Goal: Transaction & Acquisition: Purchase product/service

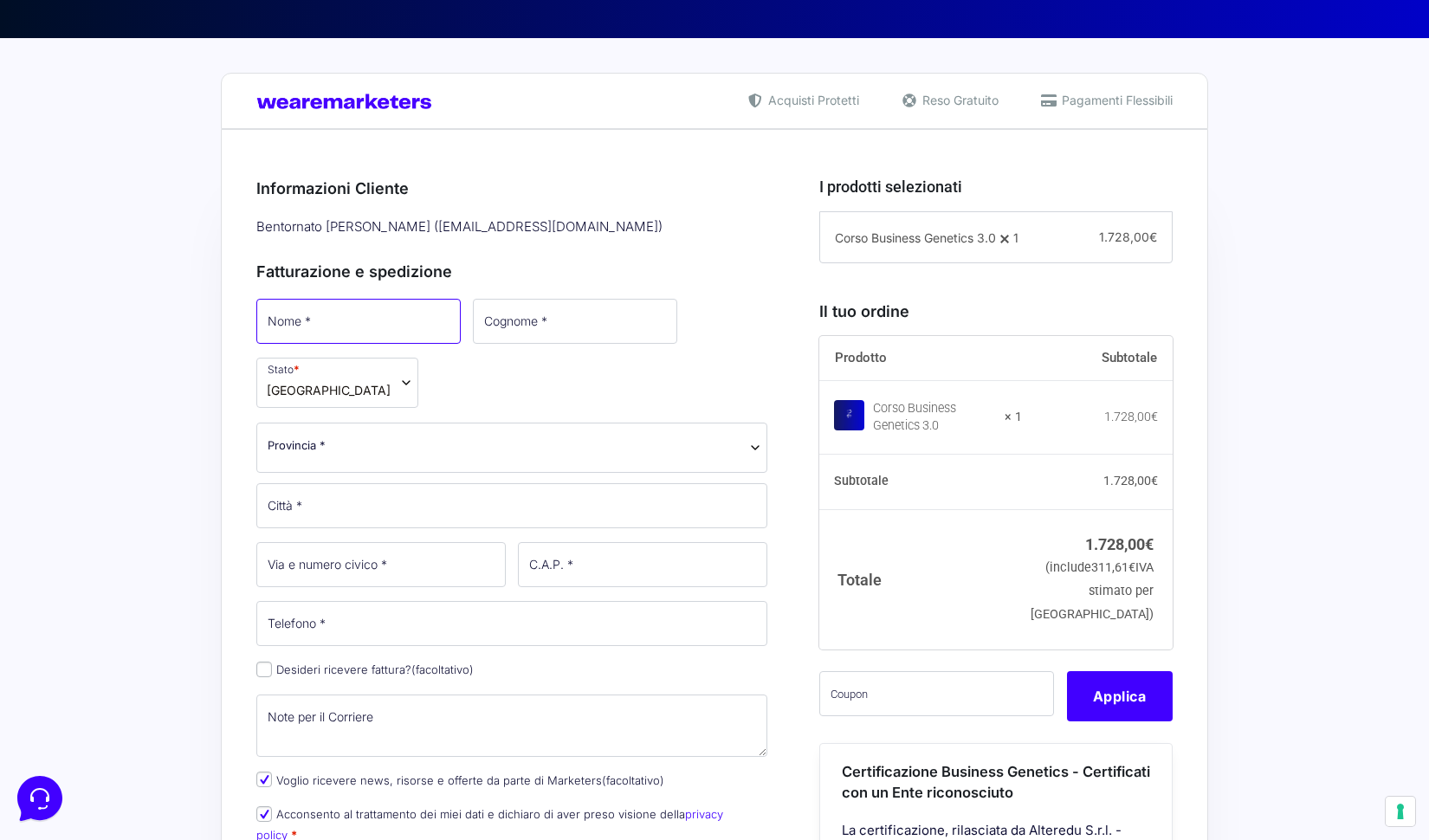
click at [394, 328] on input "Nome *" at bounding box center [359, 321] width 205 height 45
type input "Marina"
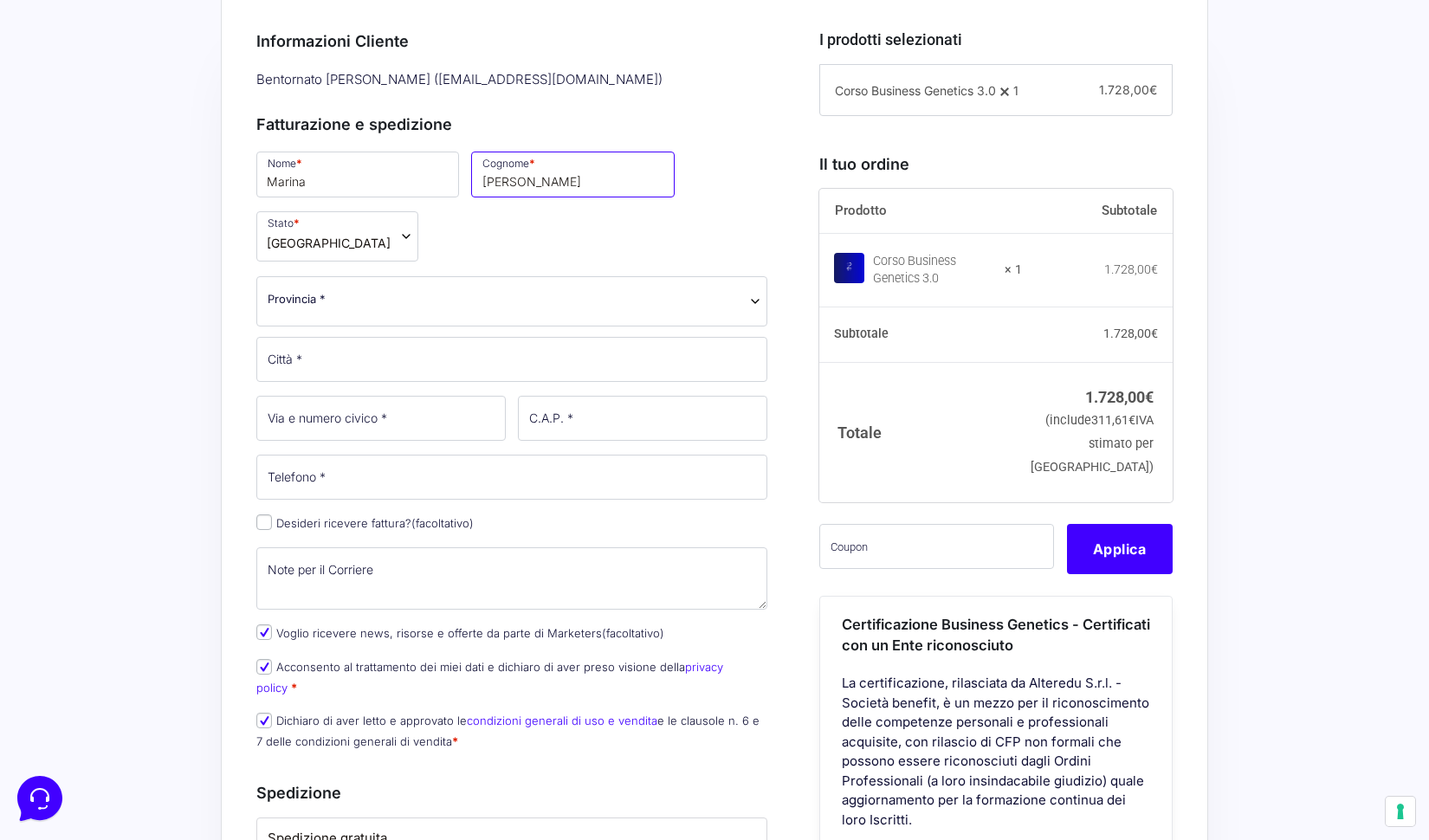
scroll to position [507, 0]
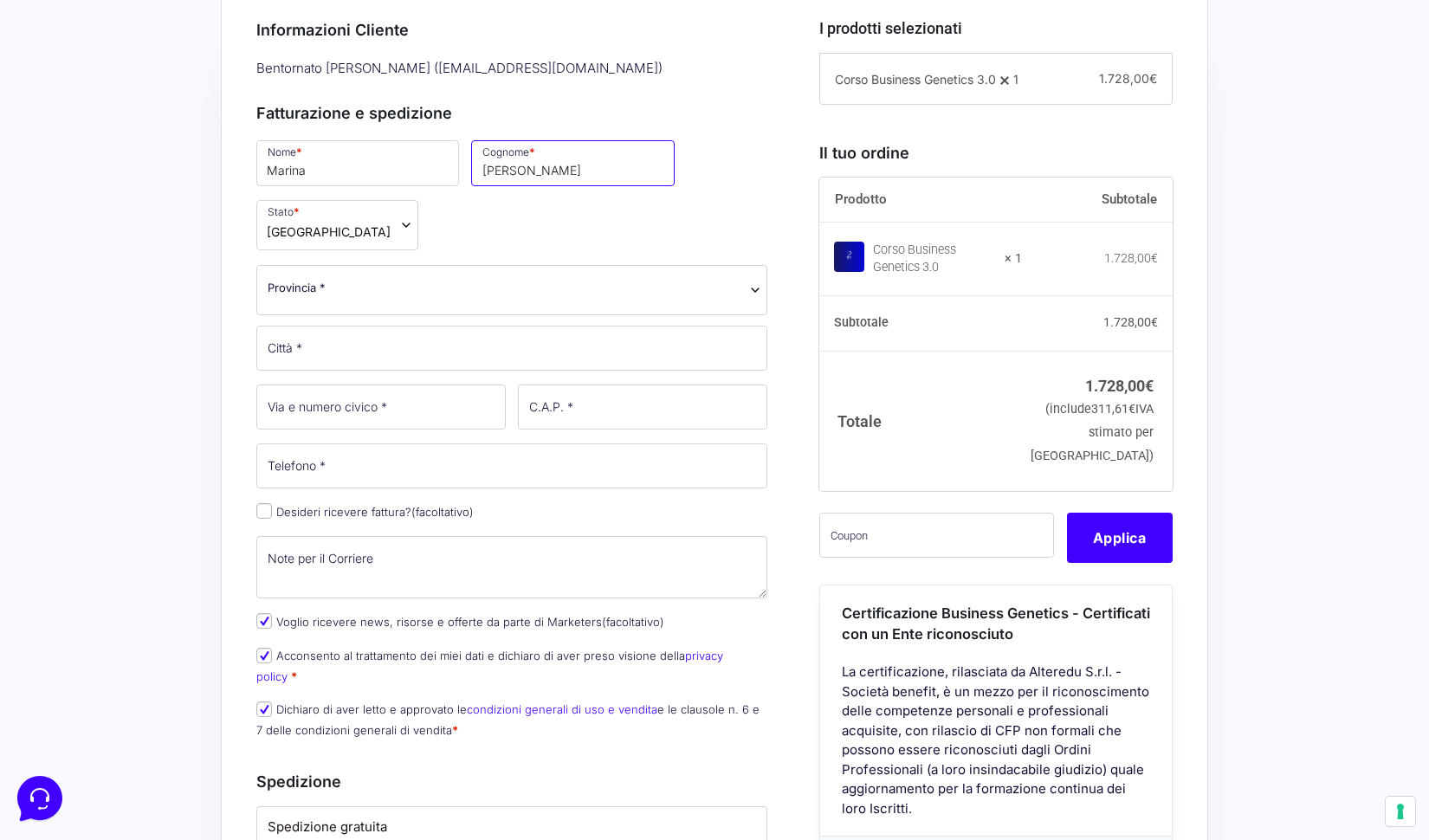
type input "Casali"
click at [519, 315] on div "Nome * Marina Cognome * Casali Stato * Seleziona un paese / una regione… Afghan…" at bounding box center [512, 443] width 523 height 613
click at [512, 288] on span "Provincia *" at bounding box center [512, 288] width 489 height 18
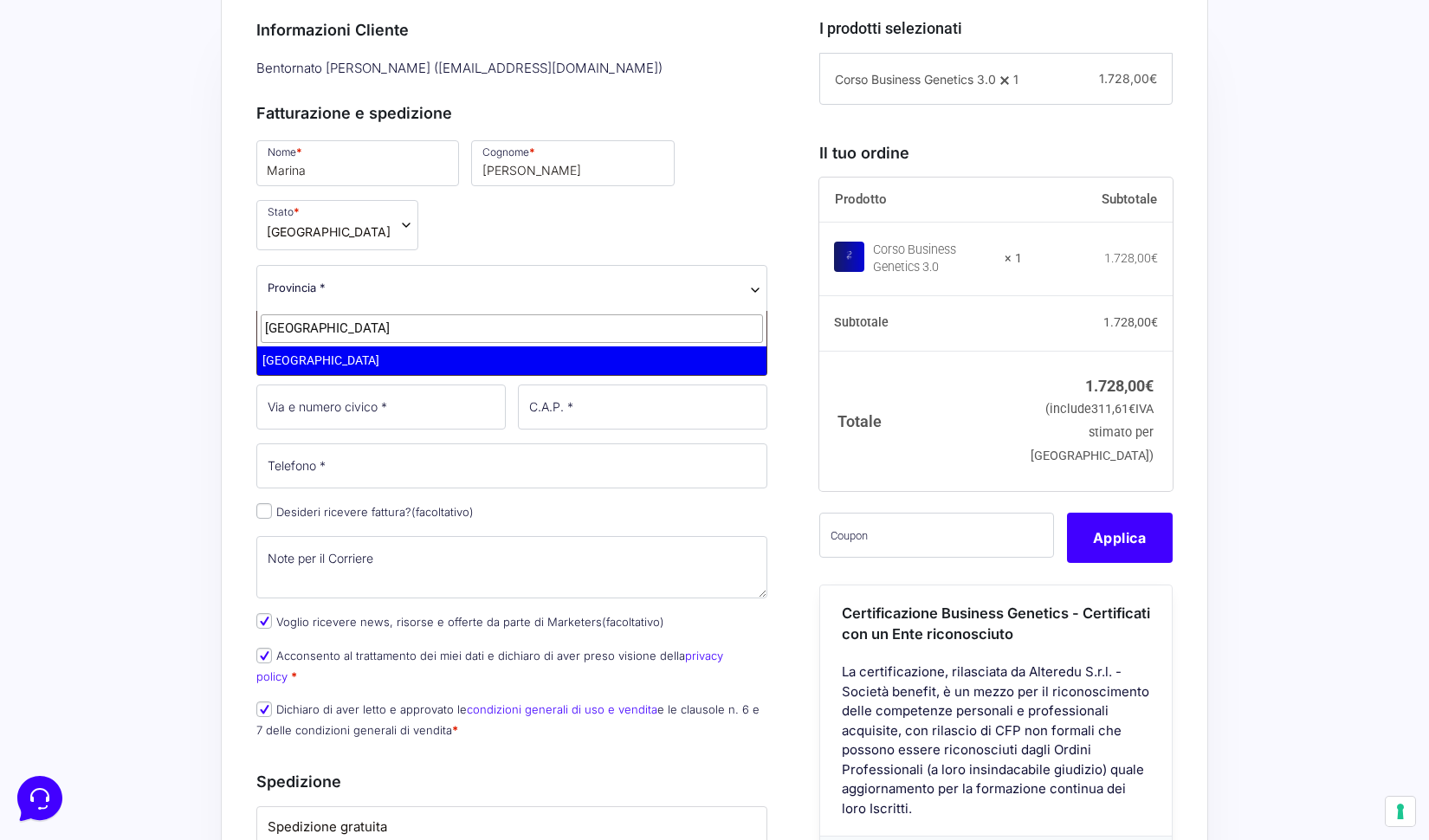
type input "roma"
select select "RM"
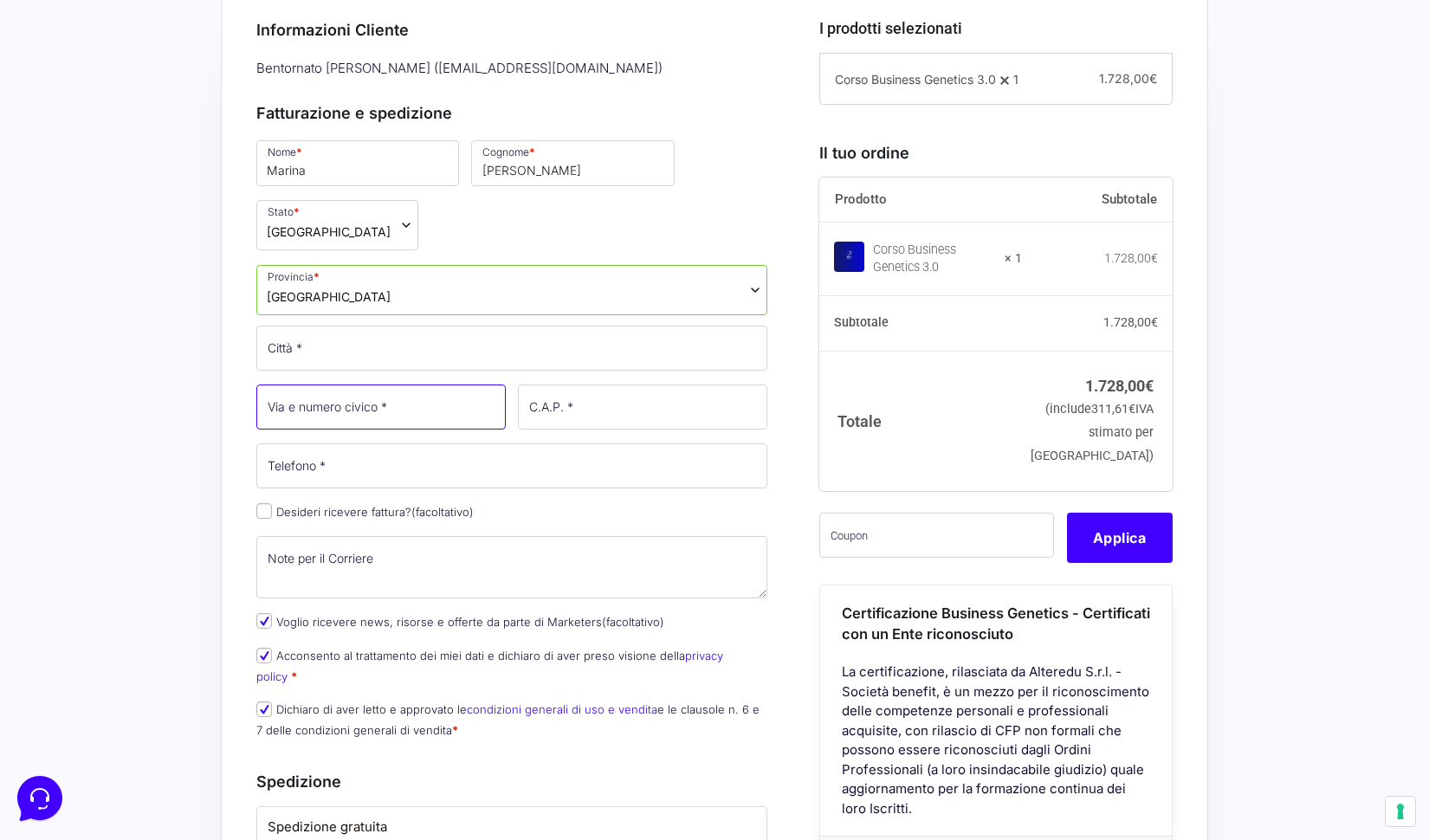
click at [369, 420] on input "Via e numero civico *" at bounding box center [380, 406] width 249 height 45
type input "[STREET_ADDRESS]"
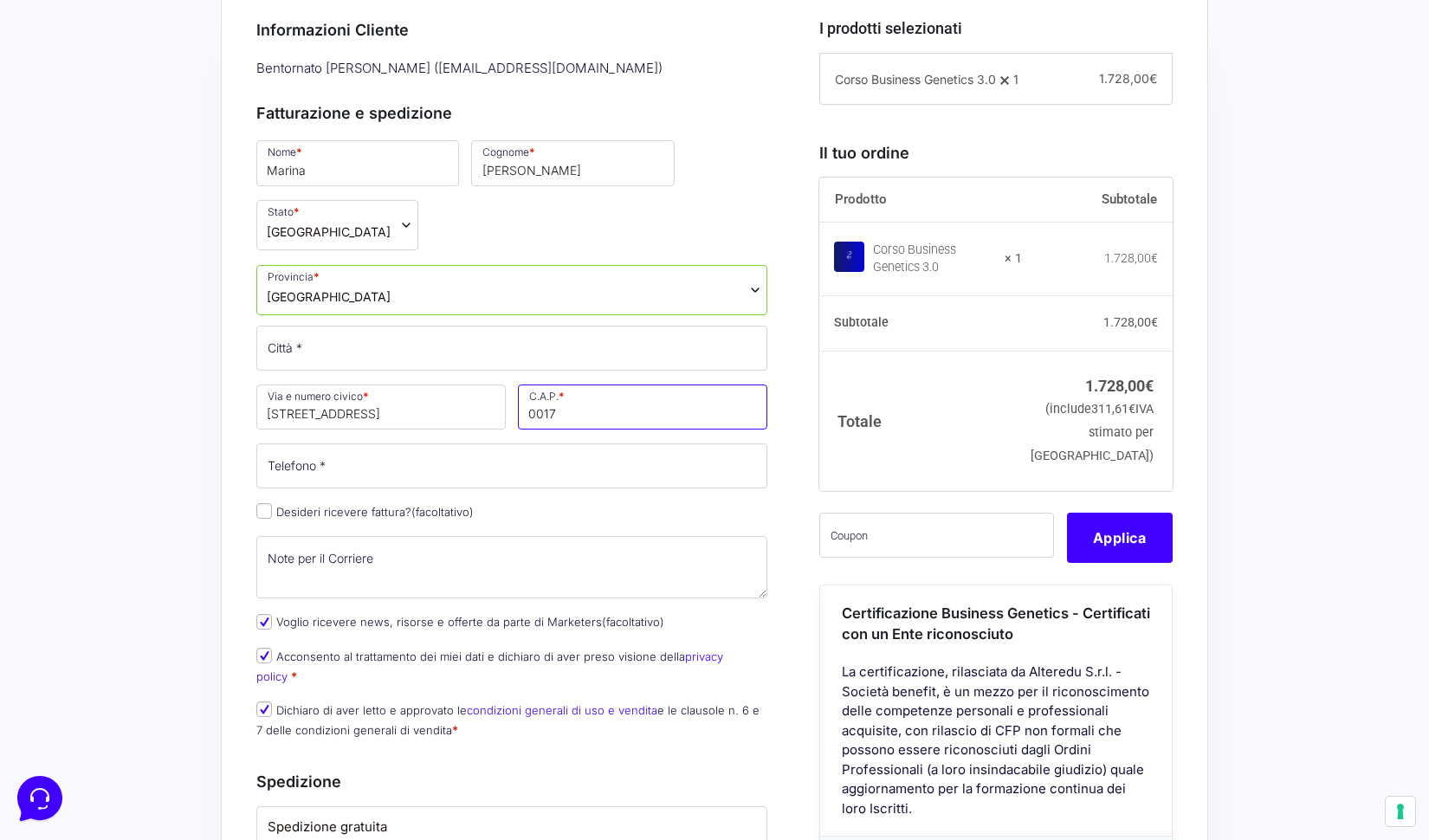
type input "00176"
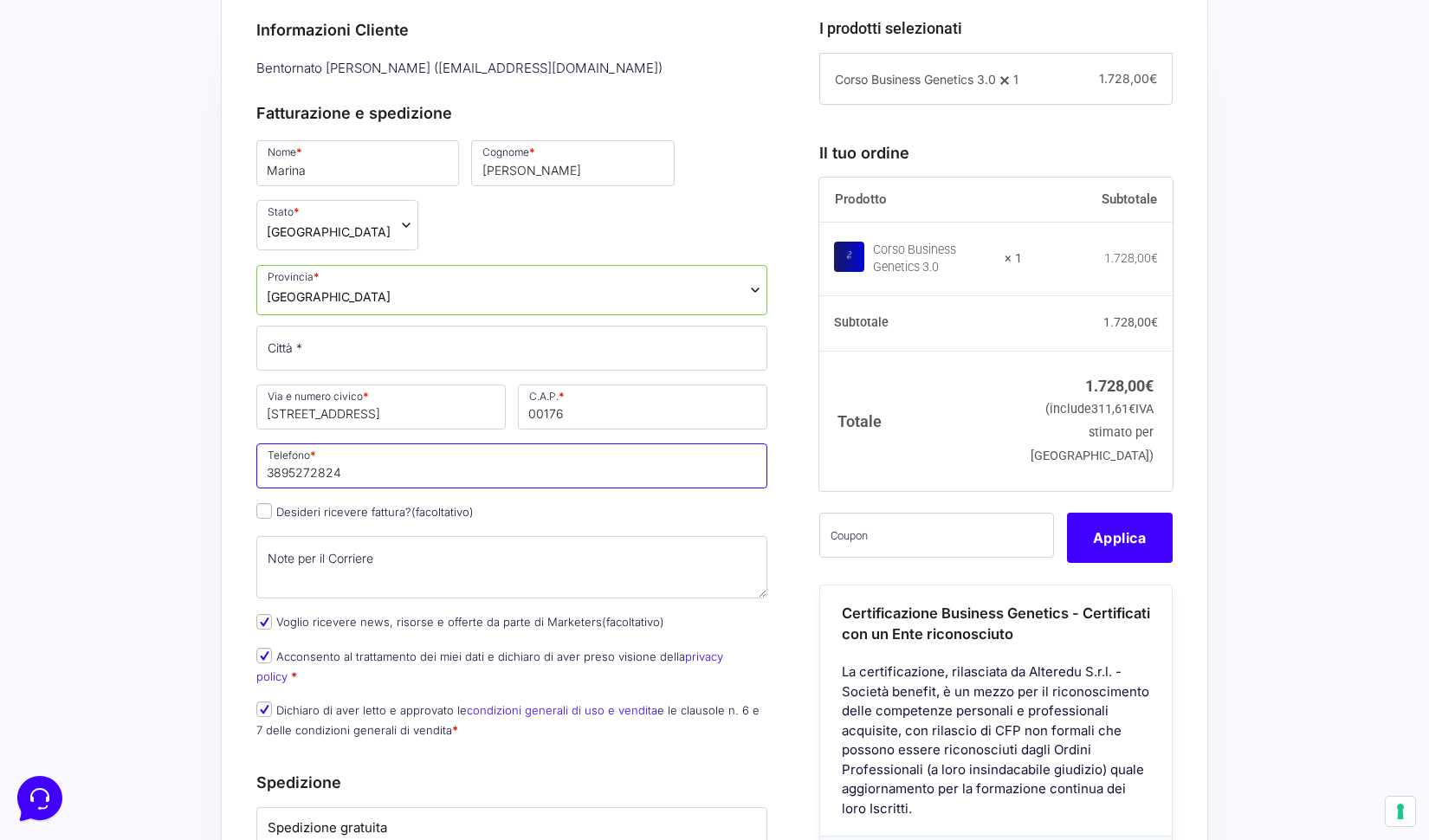
type input "3895272824"
click at [227, 448] on div "Riepilogo Ordine 1.728,00 € Prodotto Subtotale Corso Business Genetics 3.0 × 1 …" at bounding box center [714, 715] width 987 height 1489
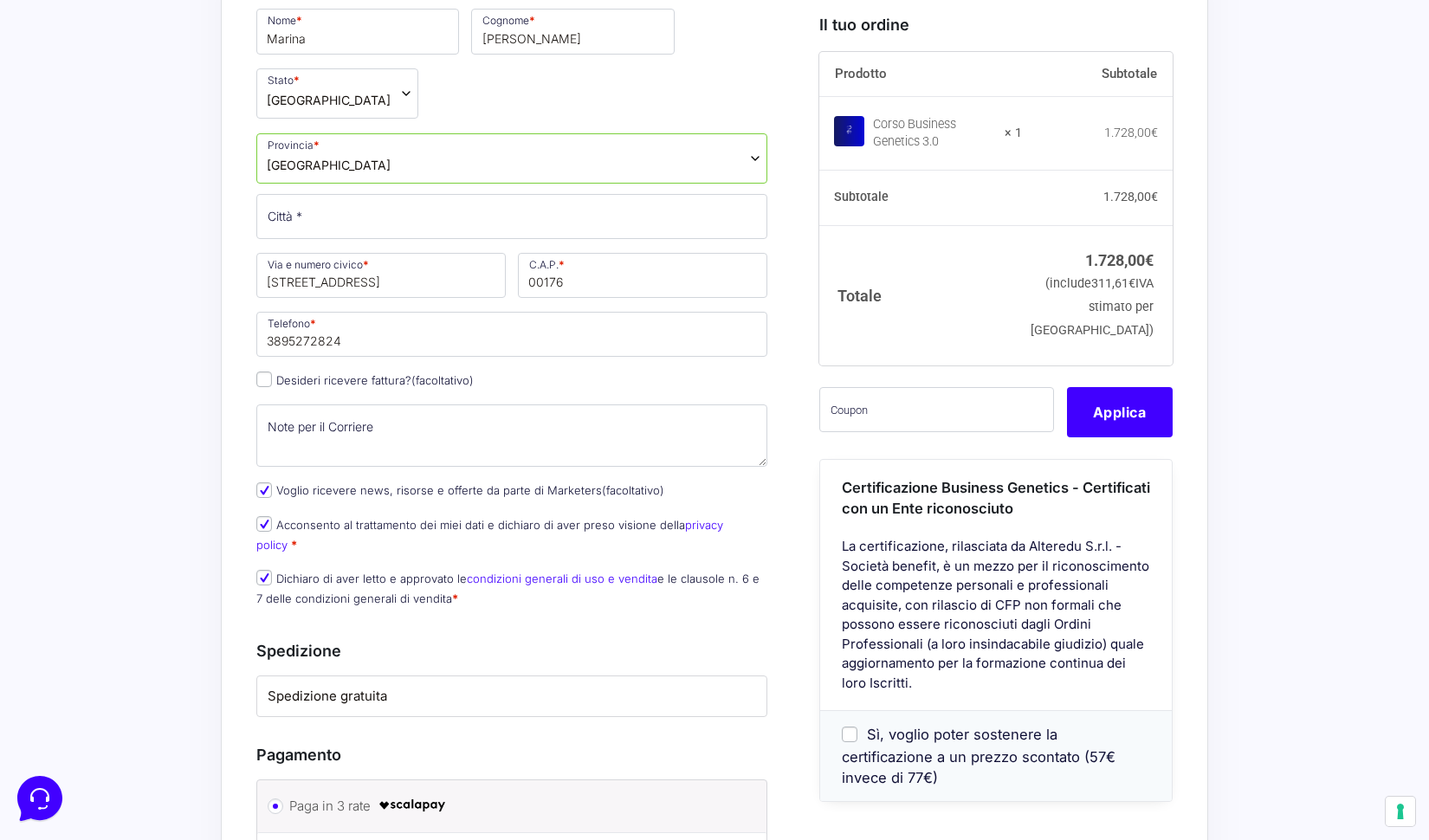
scroll to position [655, 0]
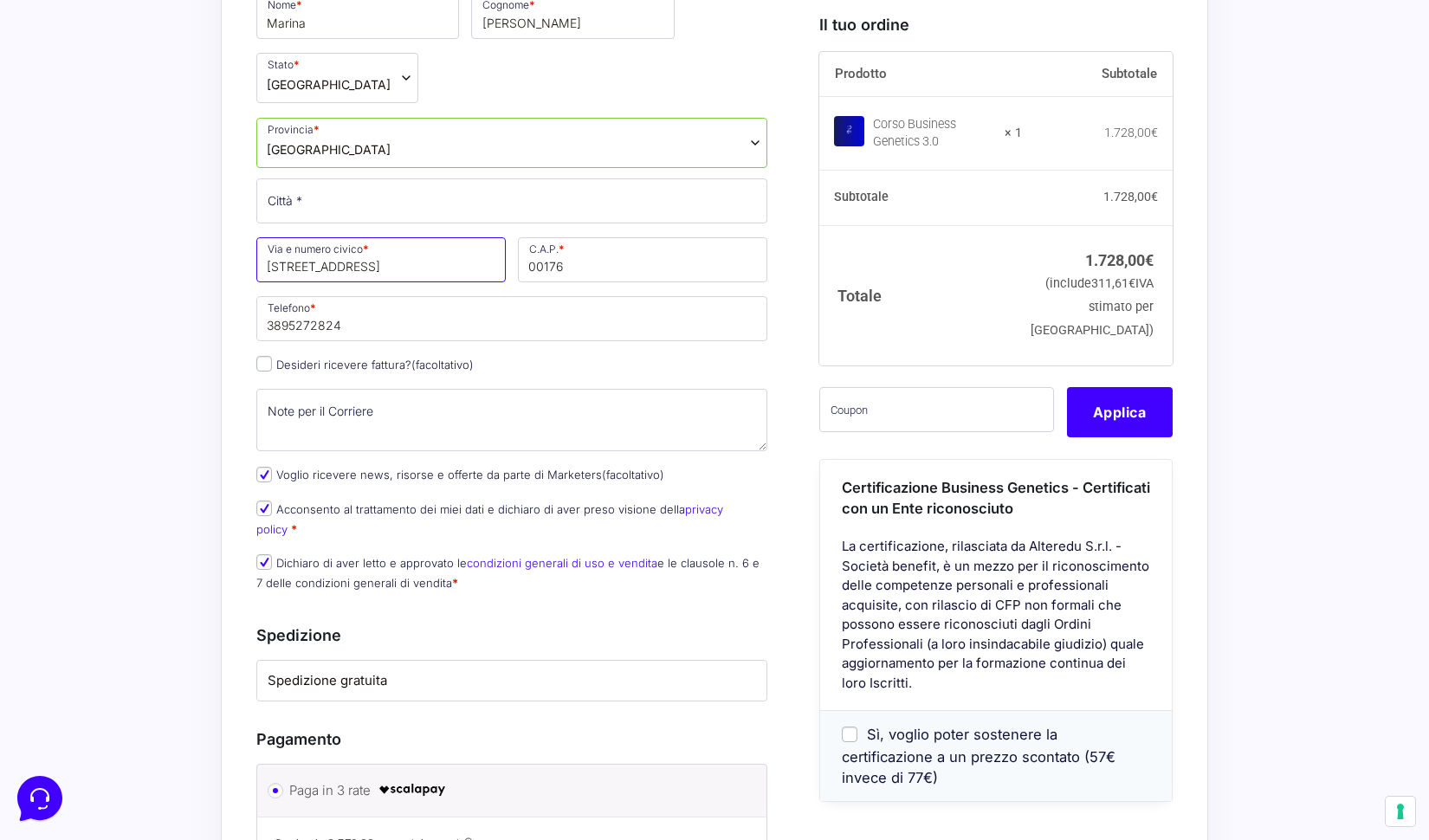
click at [394, 265] on input "[STREET_ADDRESS]" at bounding box center [380, 259] width 249 height 45
click at [311, 431] on textarea "Note per il Corriere (facoltativo)" at bounding box center [512, 420] width 511 height 62
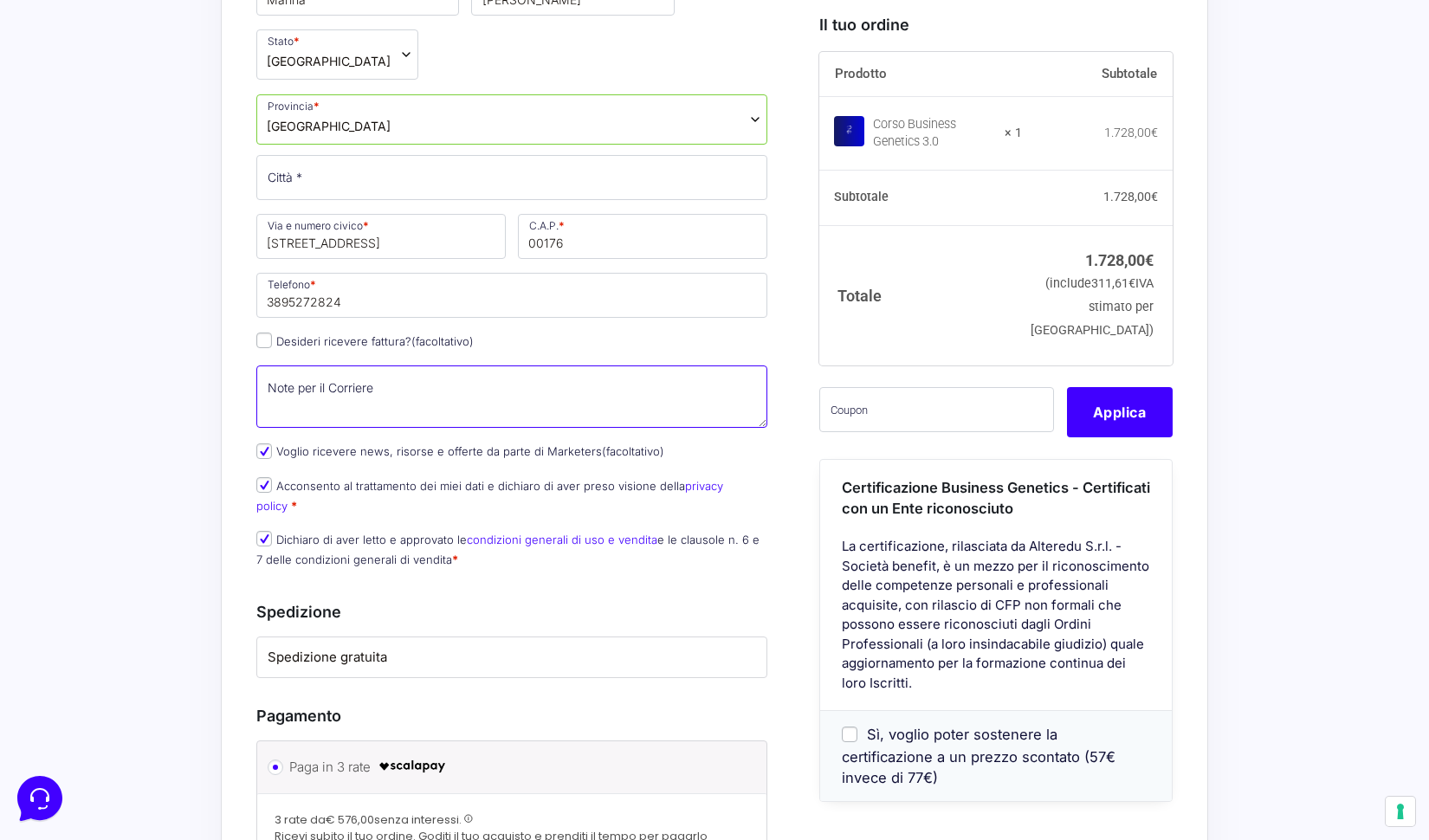
scroll to position [834, 0]
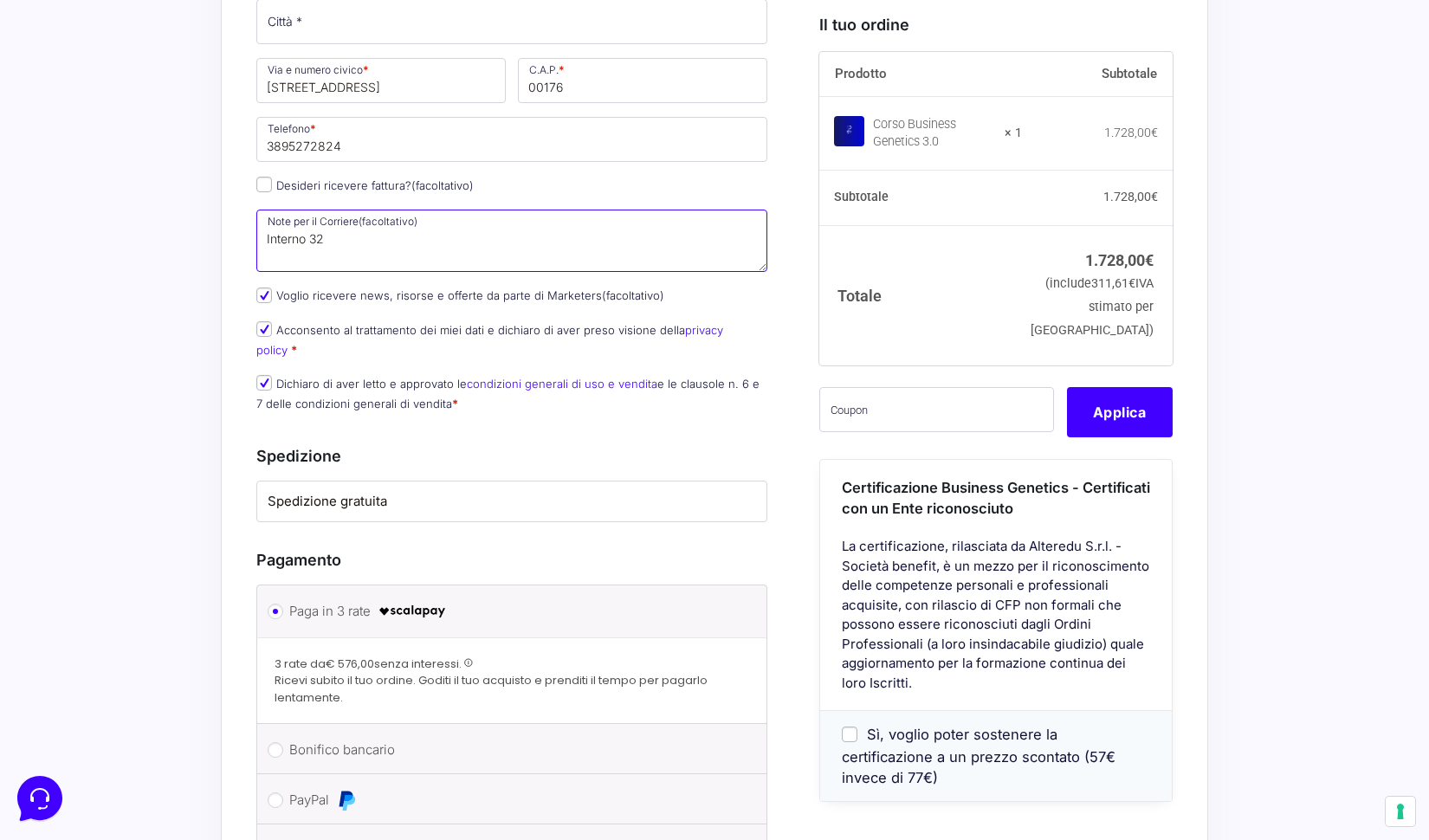
type textarea "Interno 32"
click at [242, 228] on div "Riepilogo Ordine 1.728,00 € Prodotto Subtotale Corso Business Genetics 3.0 × 1 …" at bounding box center [714, 389] width 987 height 1489
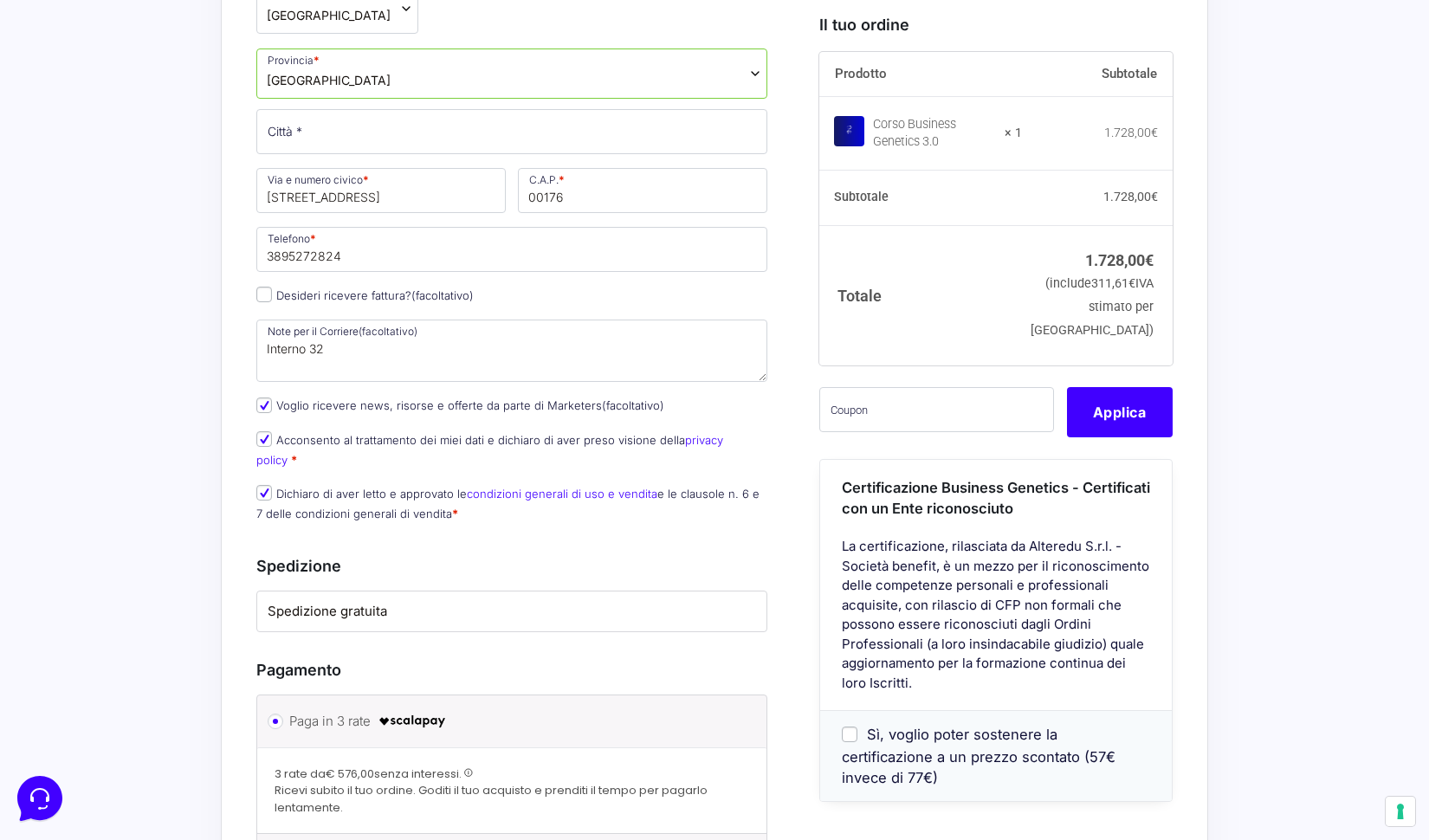
scroll to position [696, 0]
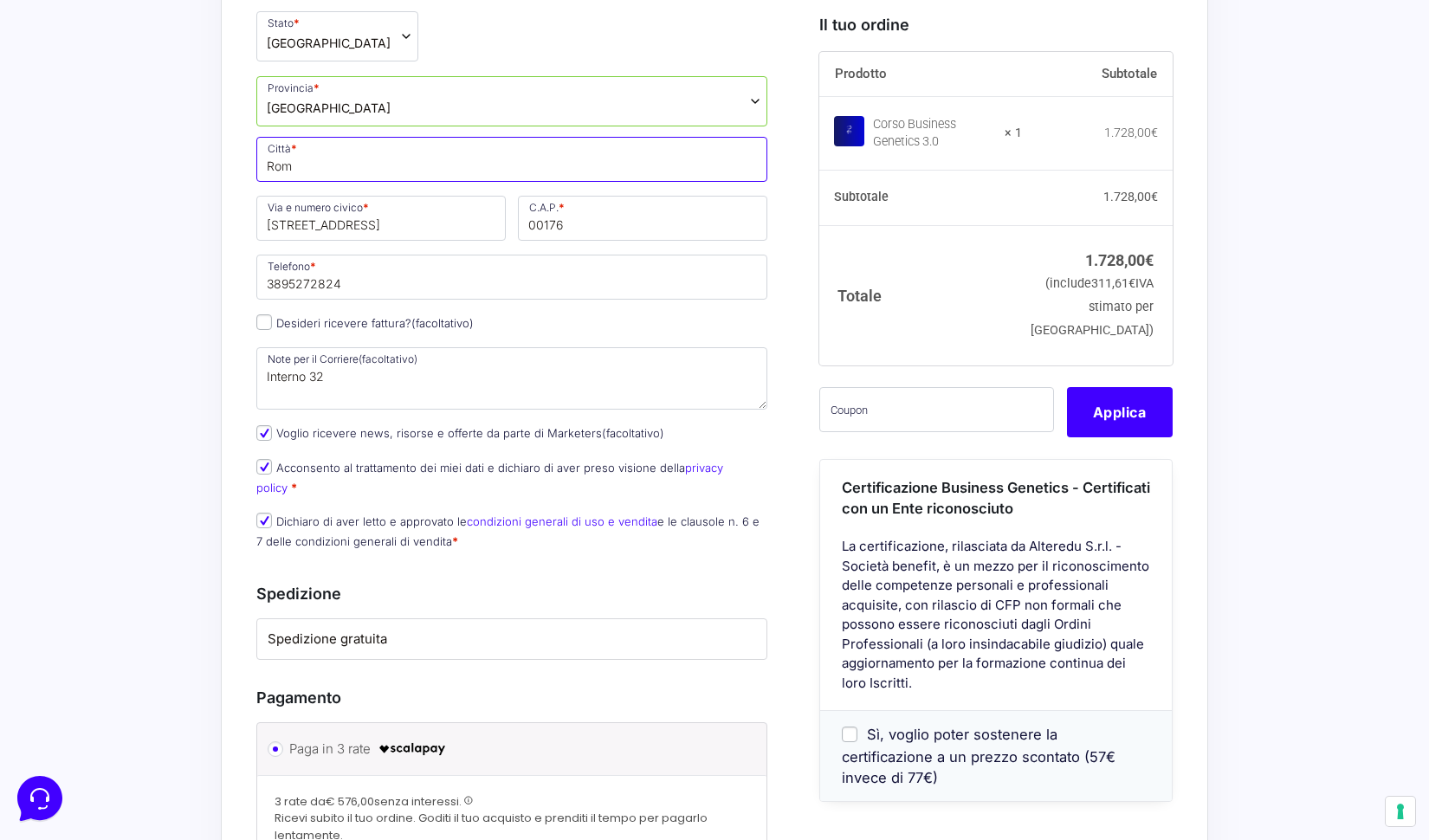
type input "[GEOGRAPHIC_DATA]"
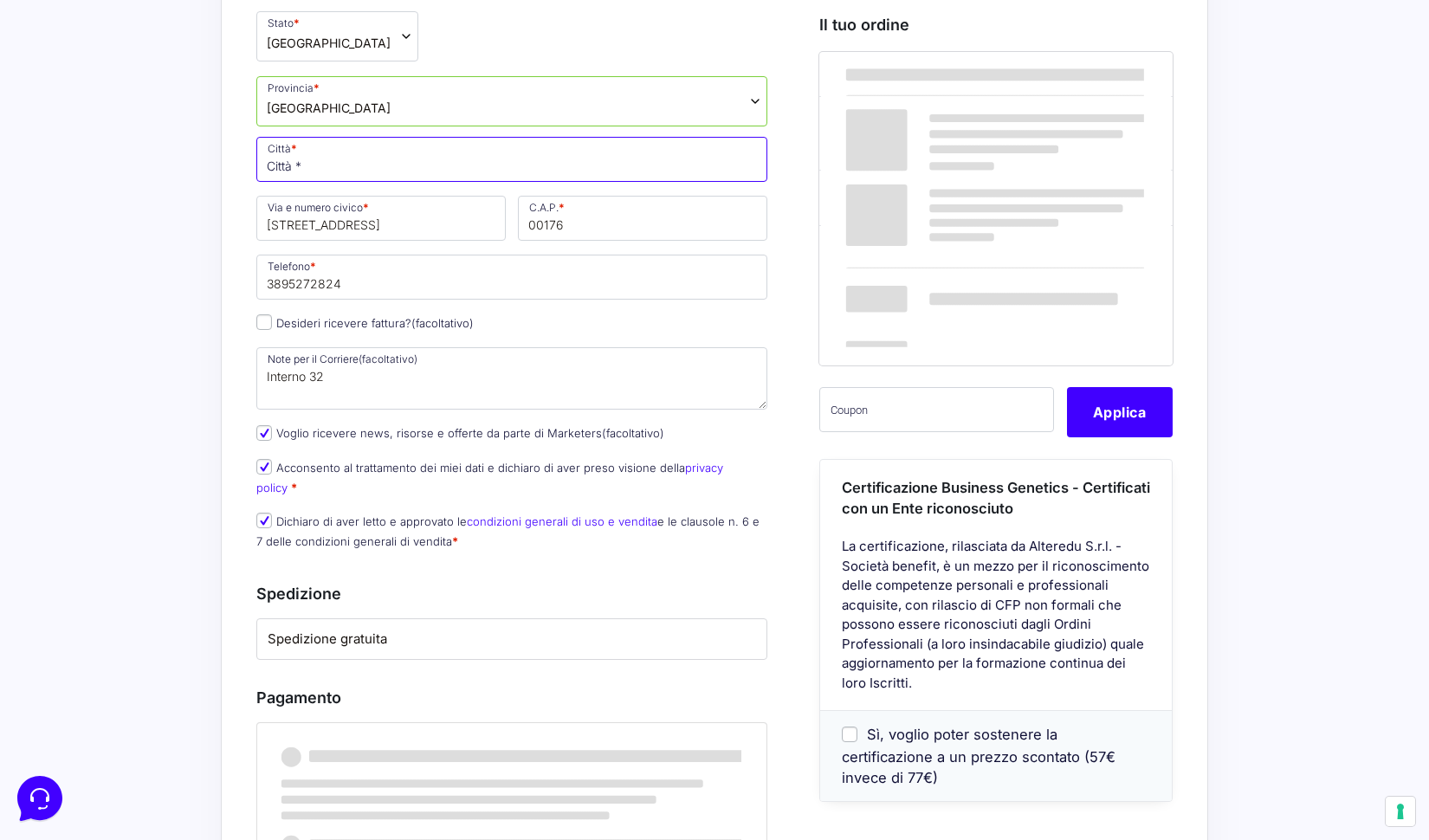
type input "[GEOGRAPHIC_DATA]"
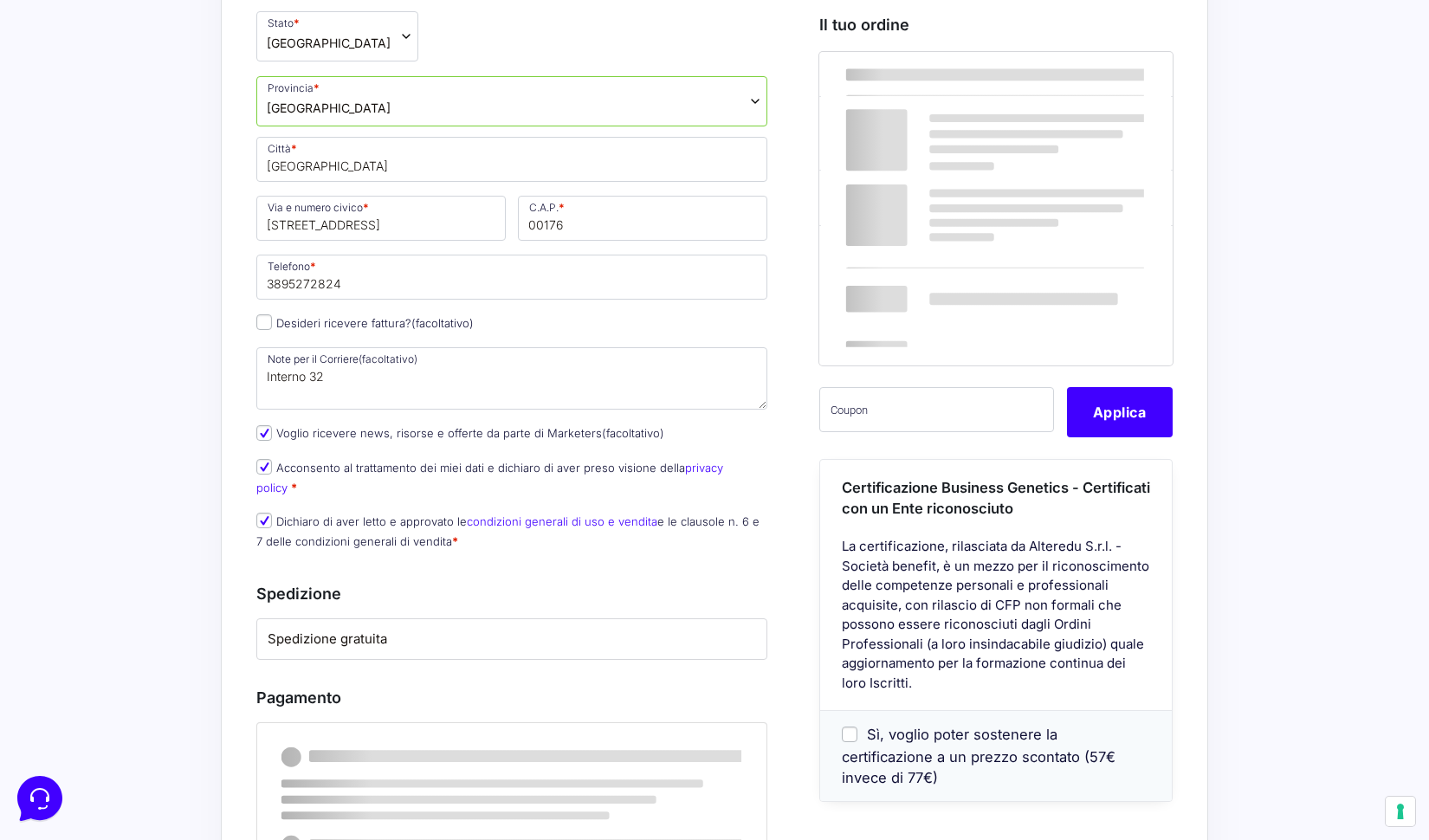
click at [240, 183] on div "Riepilogo Ordine 1.728,00 € Prodotto Subtotale Corso Business Genetics 3.0 × 1 …" at bounding box center [714, 526] width 987 height 1489
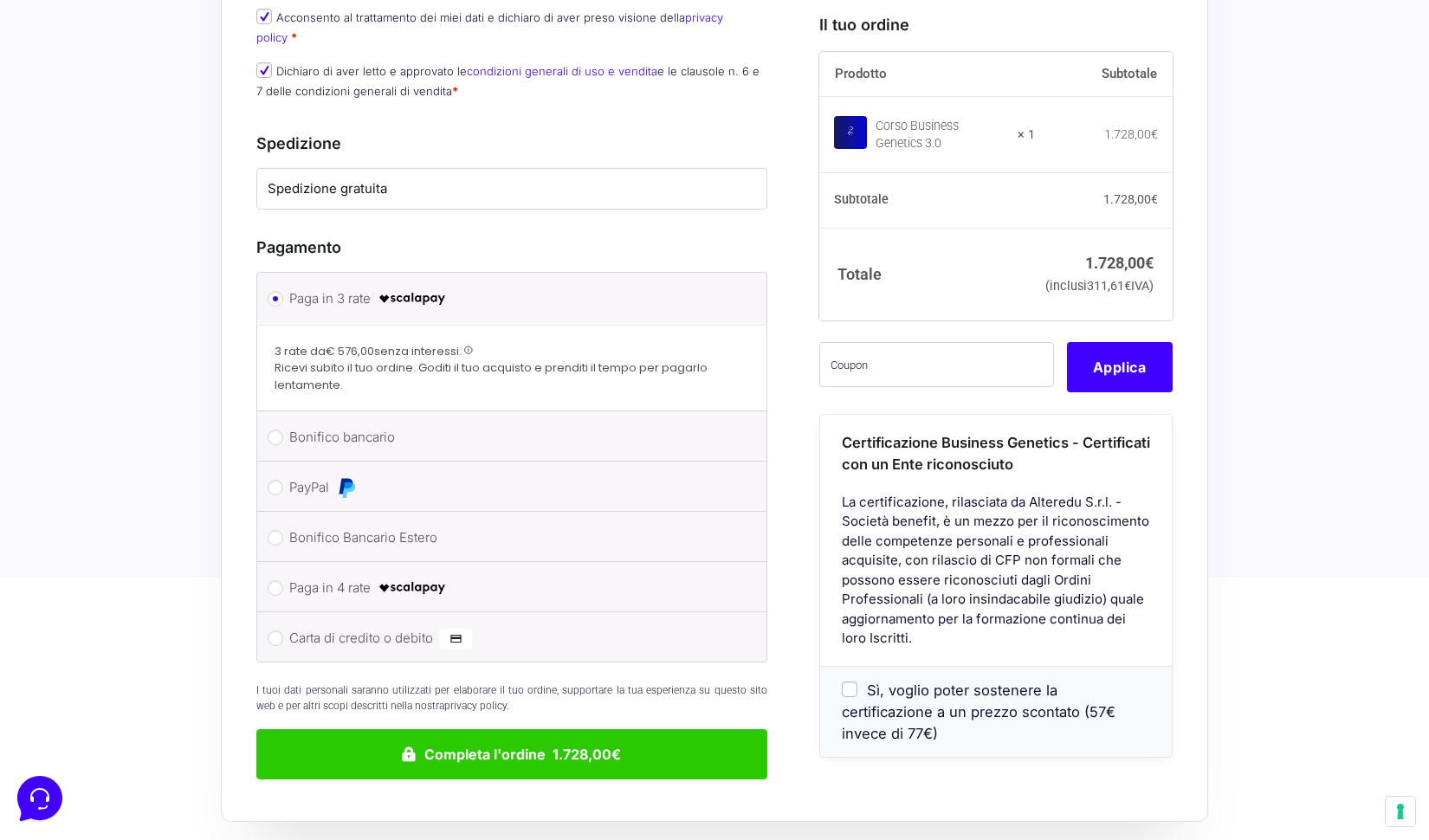
scroll to position [1151, 0]
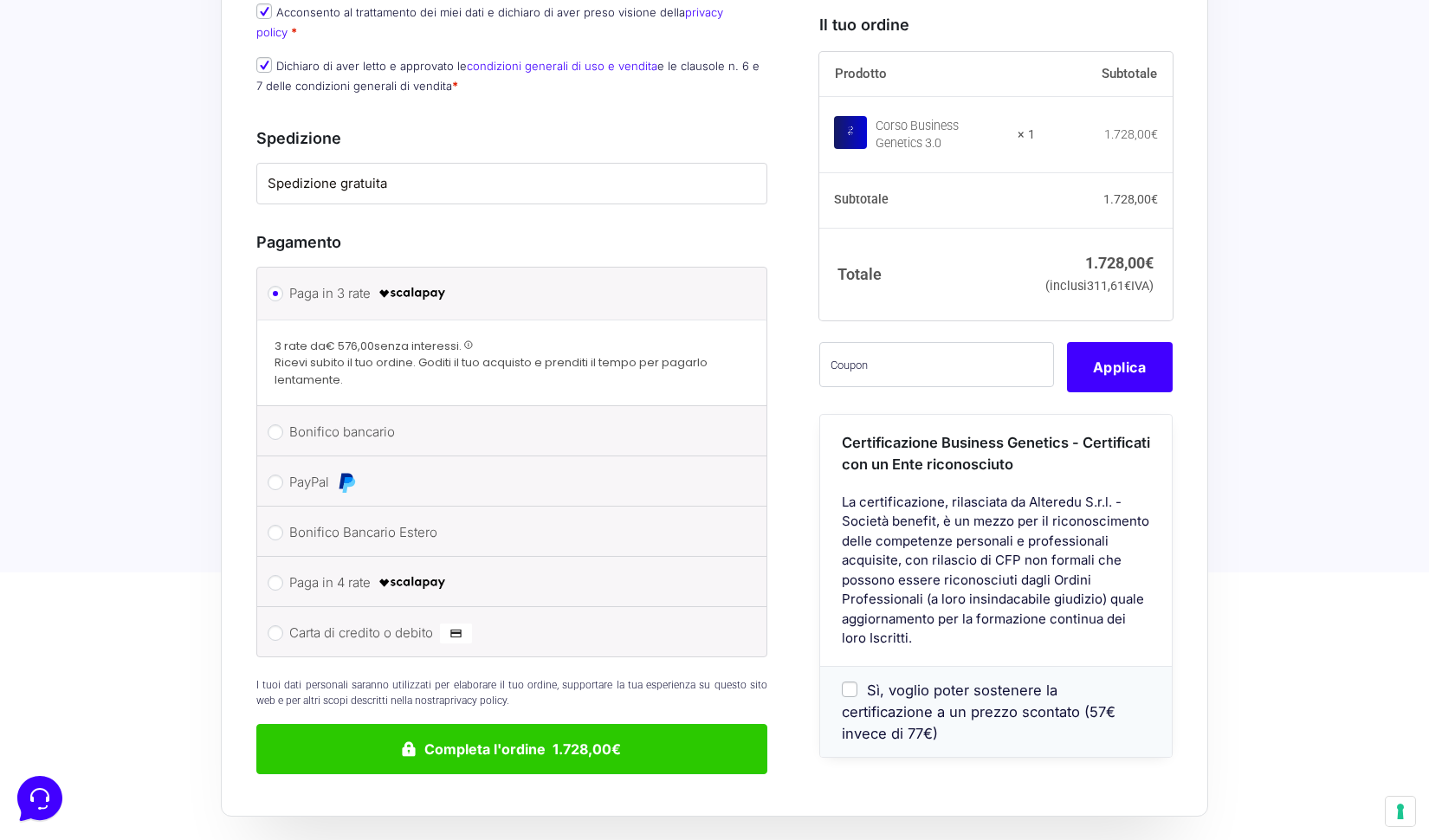
click at [277, 575] on input "Paga in 4 rate" at bounding box center [275, 583] width 16 height 16
radio input "true"
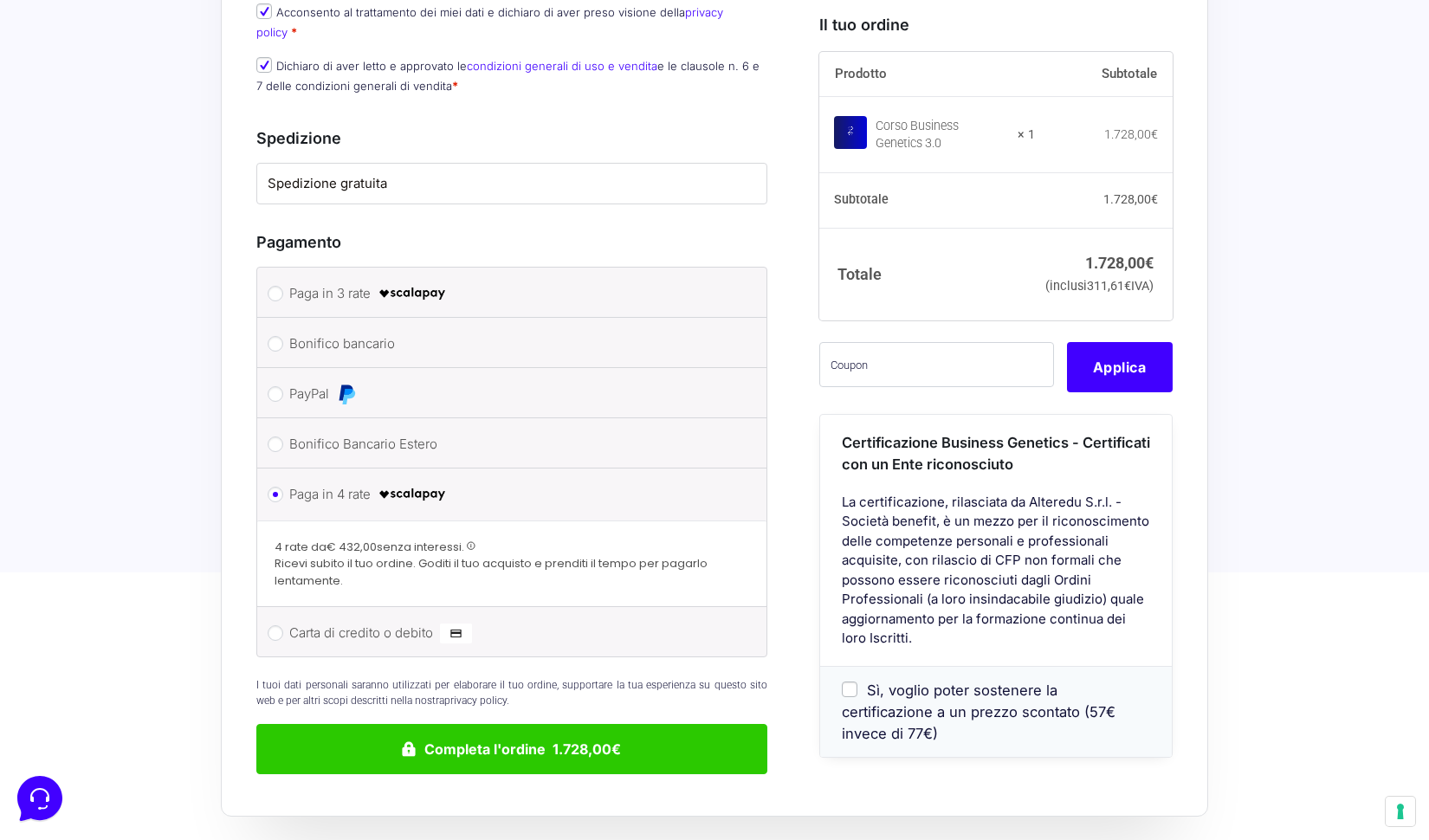
click at [279, 286] on input "Paga in 3 rate" at bounding box center [275, 294] width 16 height 16
radio input "true"
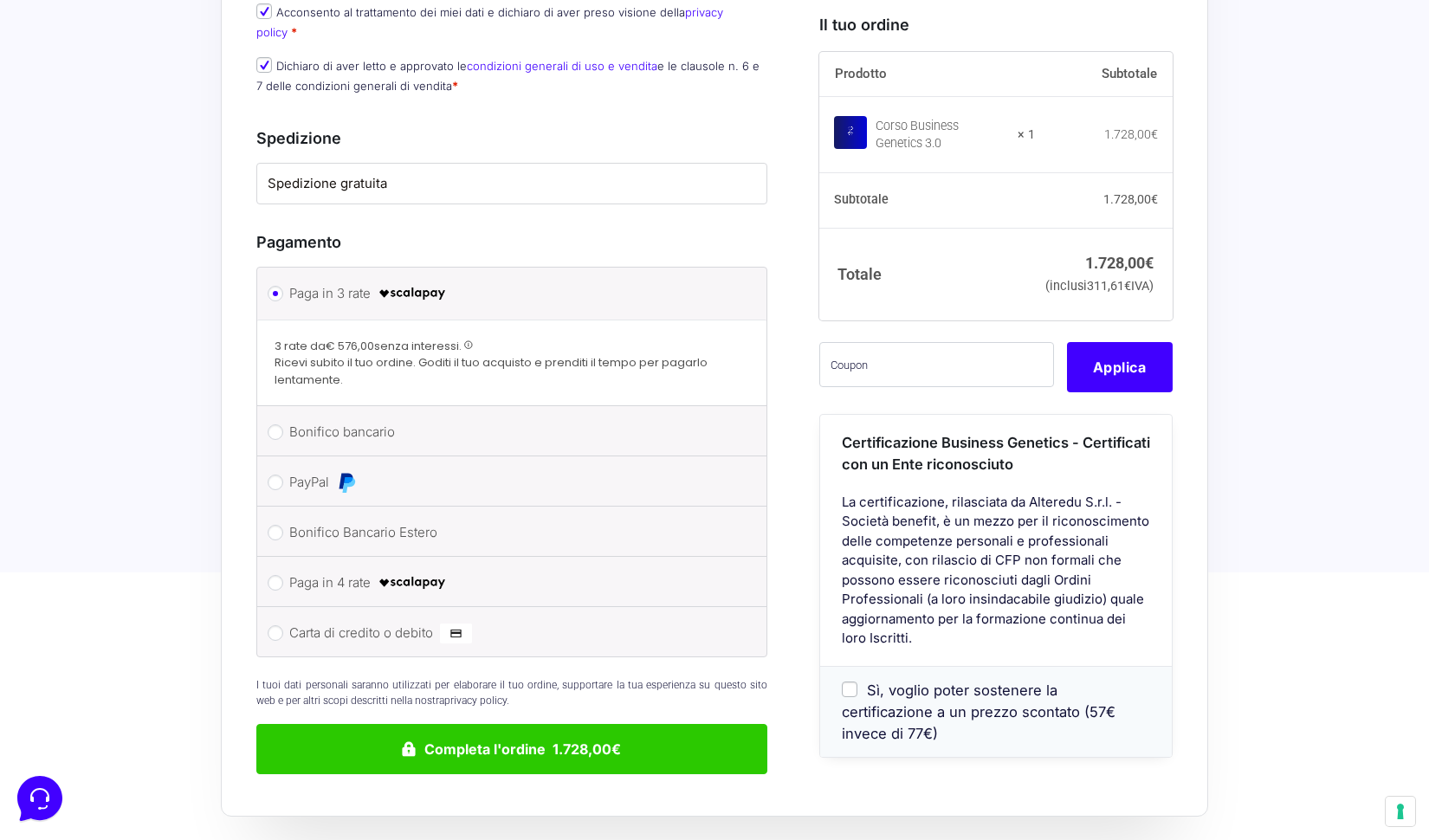
click at [274, 575] on input "Paga in 4 rate" at bounding box center [275, 583] width 16 height 16
radio input "true"
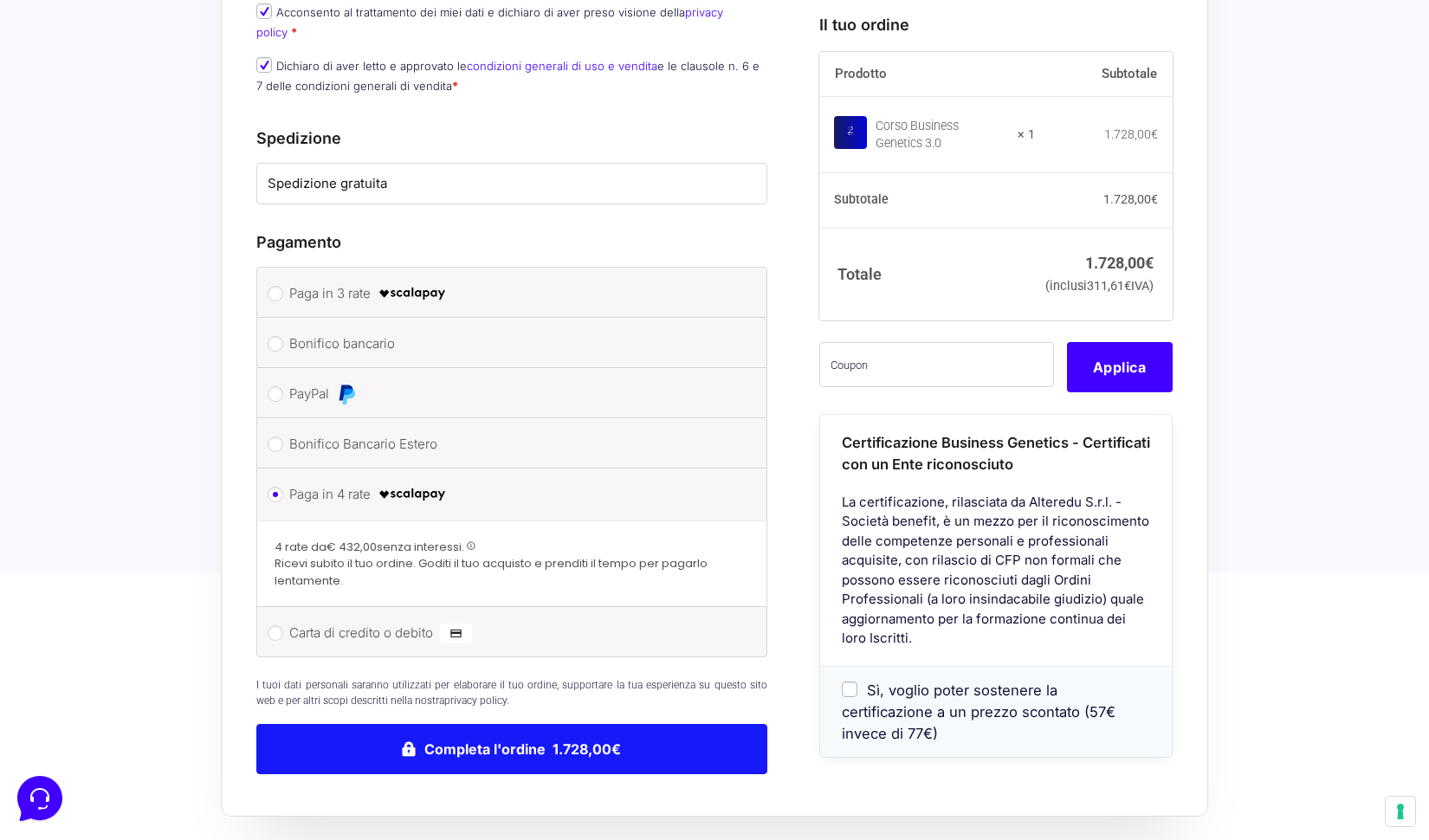
click at [430, 725] on button "Completa l'ordine 1.728,00€" at bounding box center [512, 748] width 511 height 50
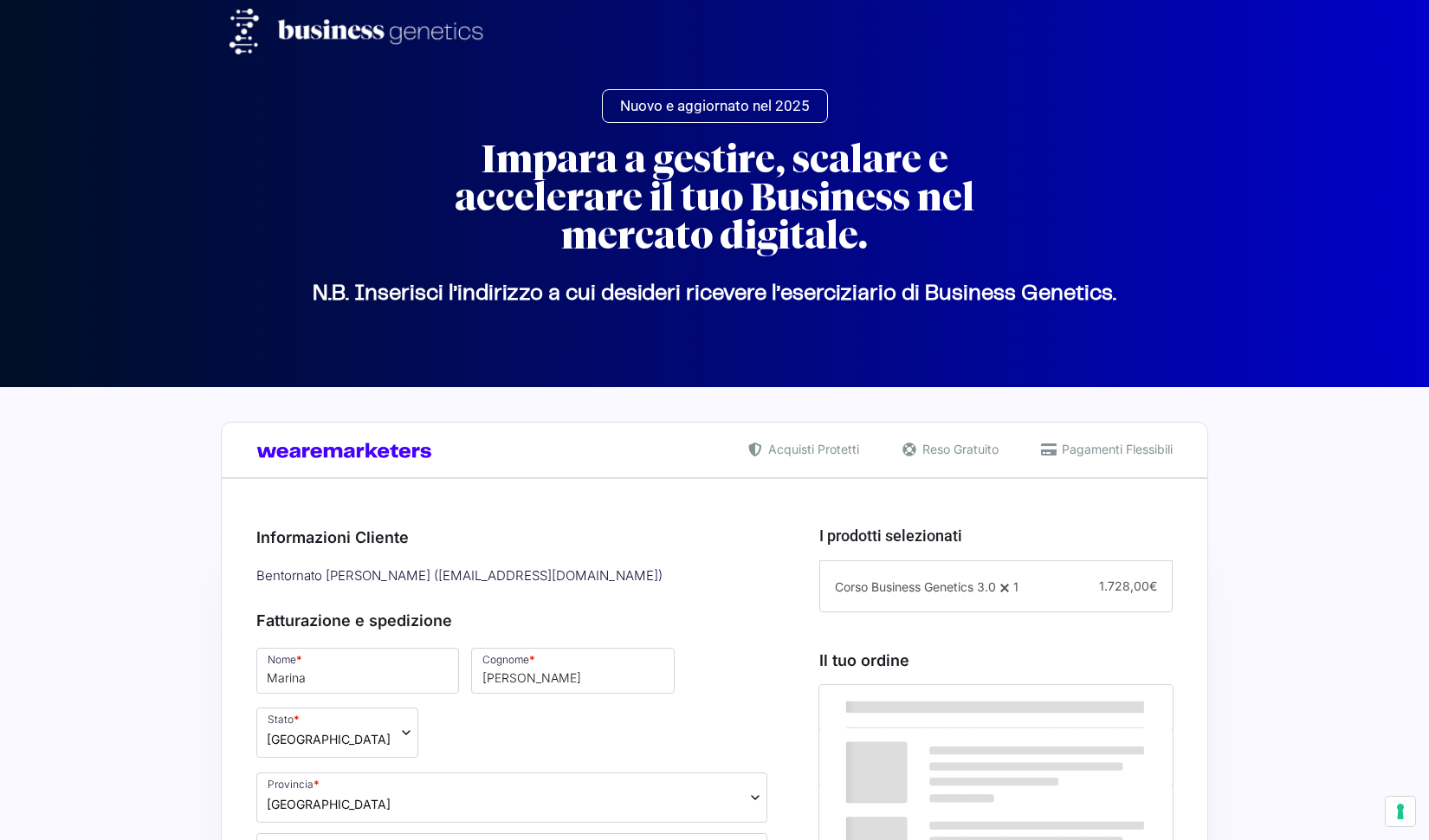
select select "RM"
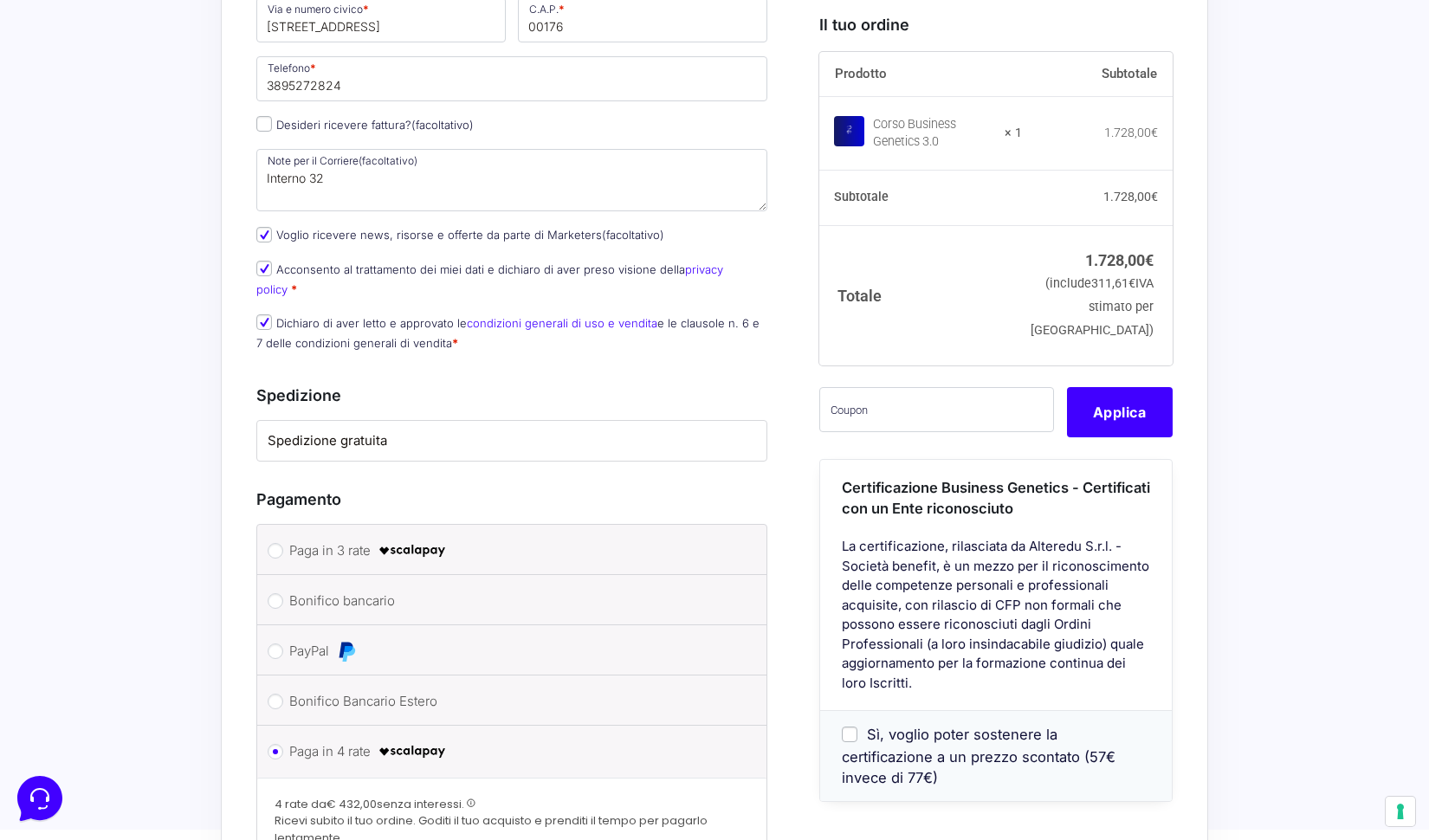
scroll to position [955, 0]
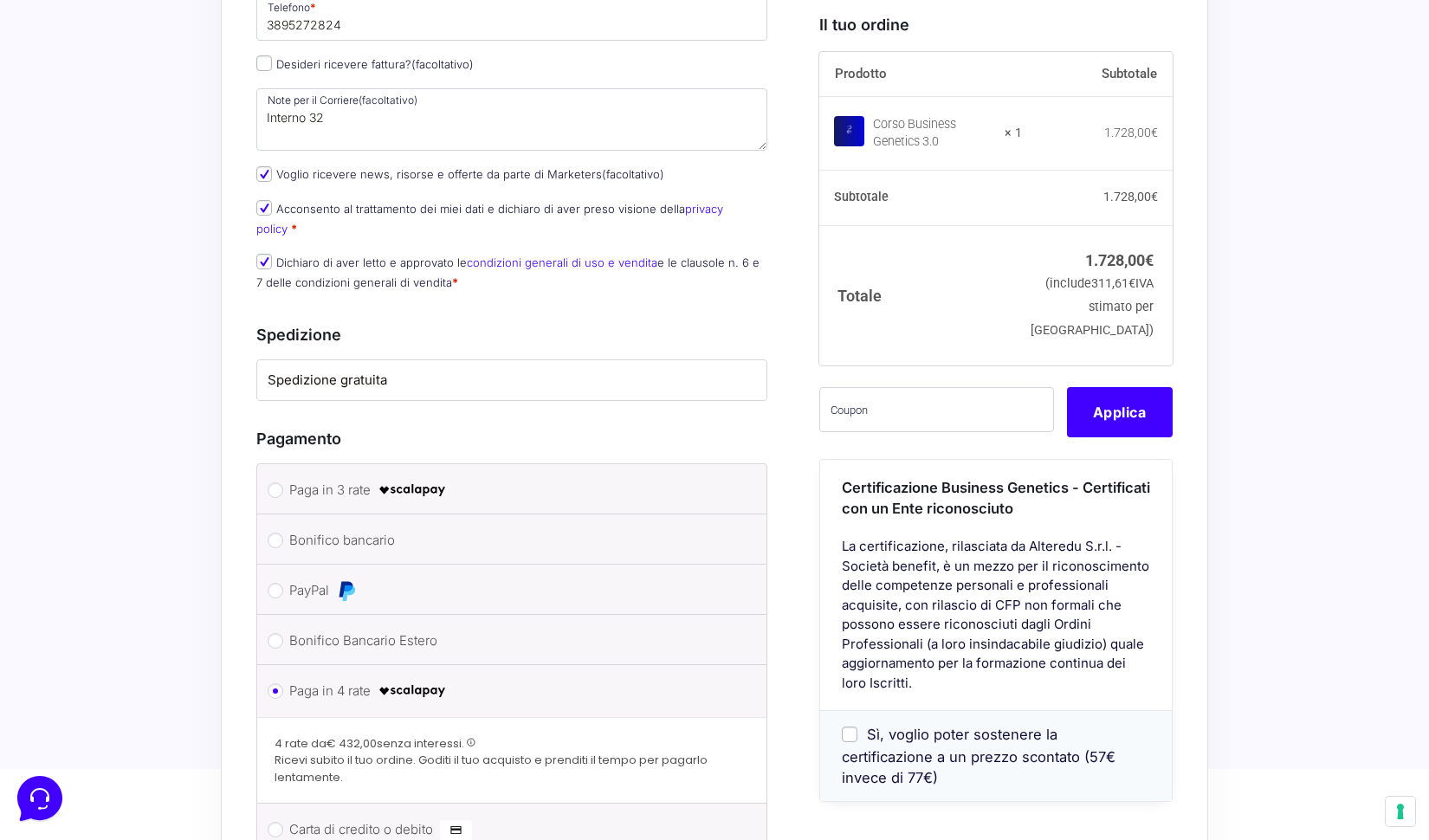
click at [373, 477] on label "Paga in 3 rate" at bounding box center [509, 490] width 439 height 26
click at [283, 482] on input "Paga in 3 rate" at bounding box center [275, 490] width 16 height 16
radio input "true"
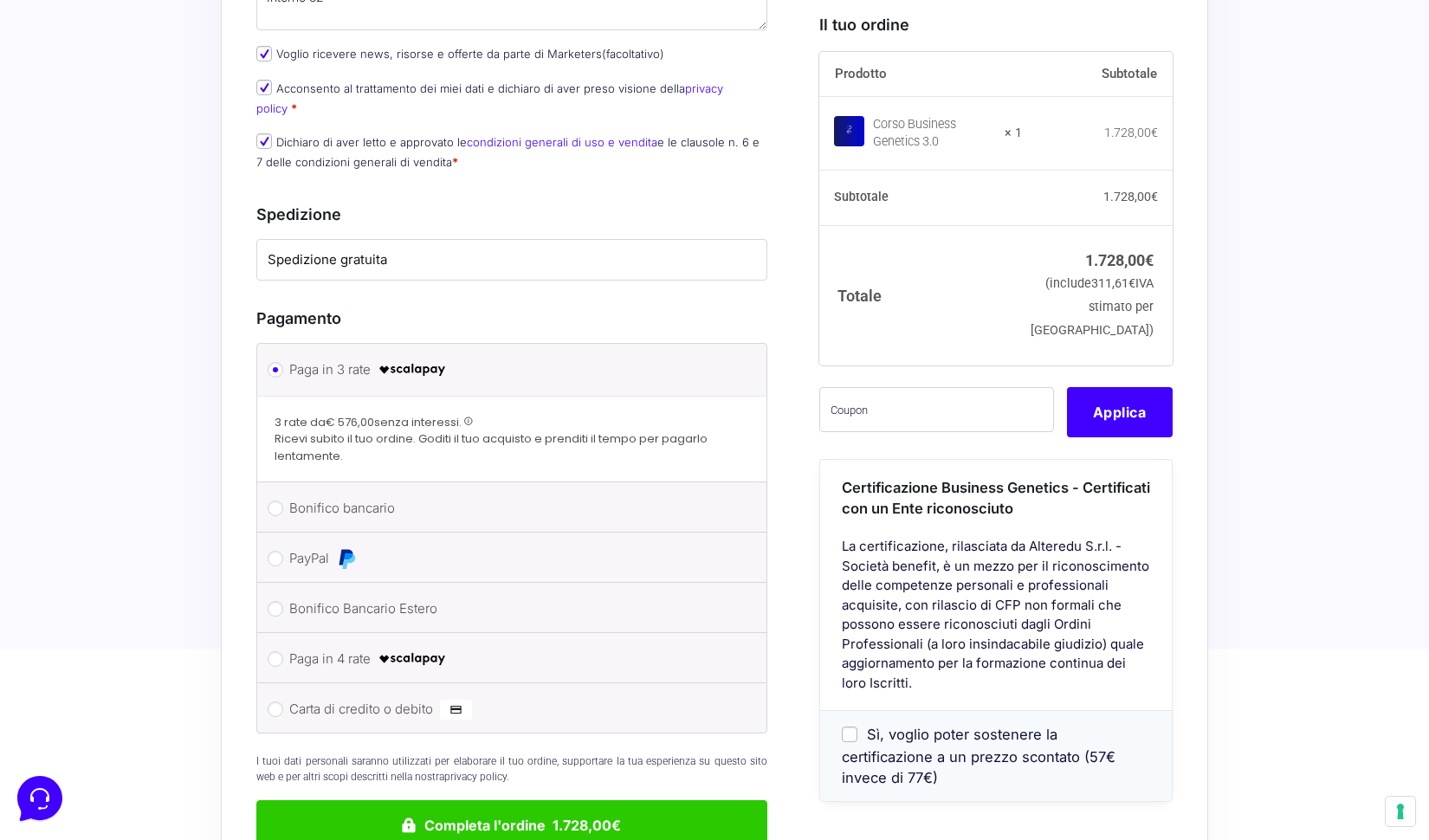
scroll to position [1182, 0]
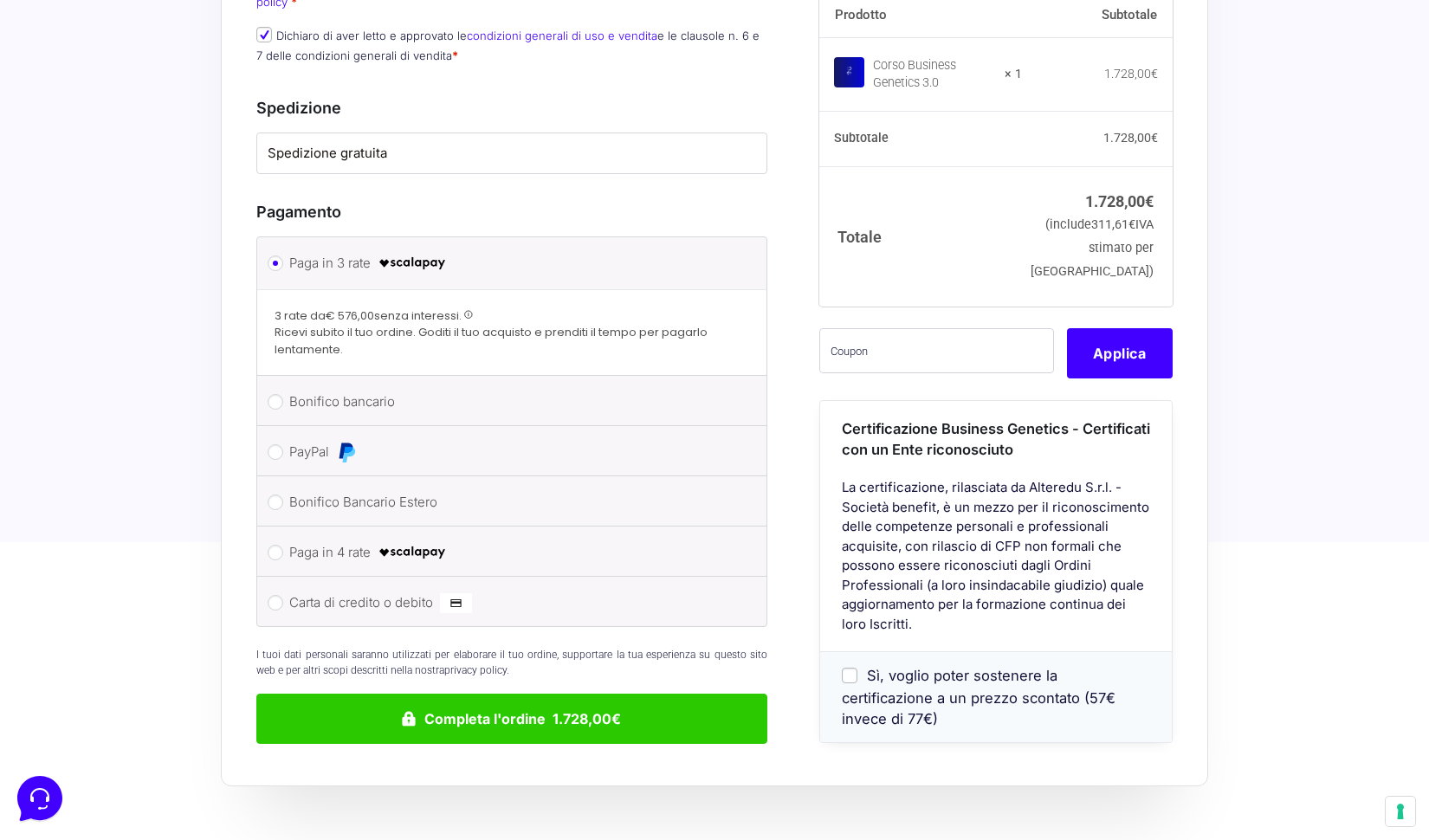
click at [297, 539] on label "Paga in 4 rate" at bounding box center [509, 552] width 439 height 26
click at [283, 545] on input "Paga in 4 rate" at bounding box center [275, 552] width 16 height 16
radio input "true"
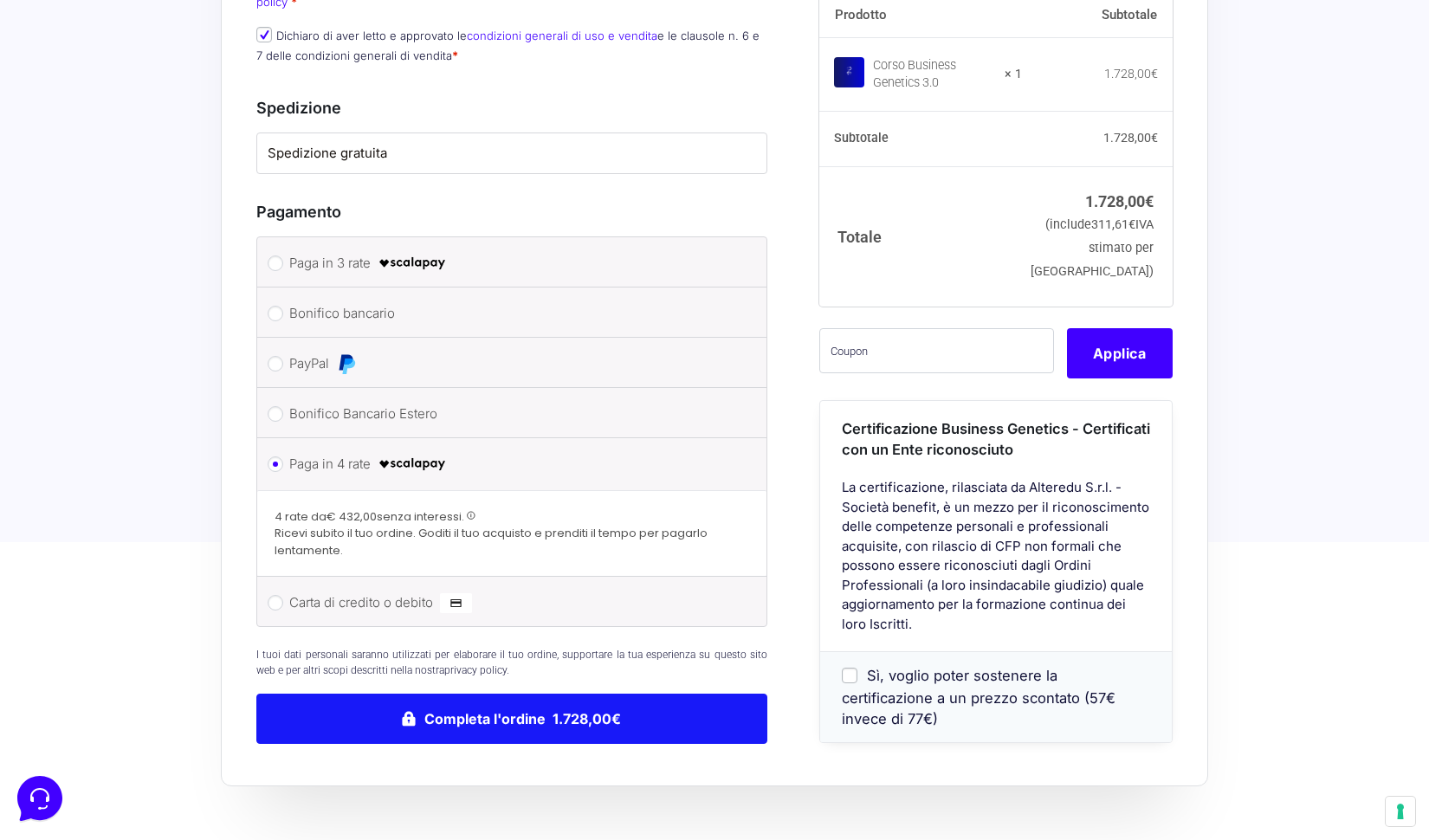
click at [473, 693] on button "Completa l'ordine 1.728,00€" at bounding box center [512, 718] width 511 height 50
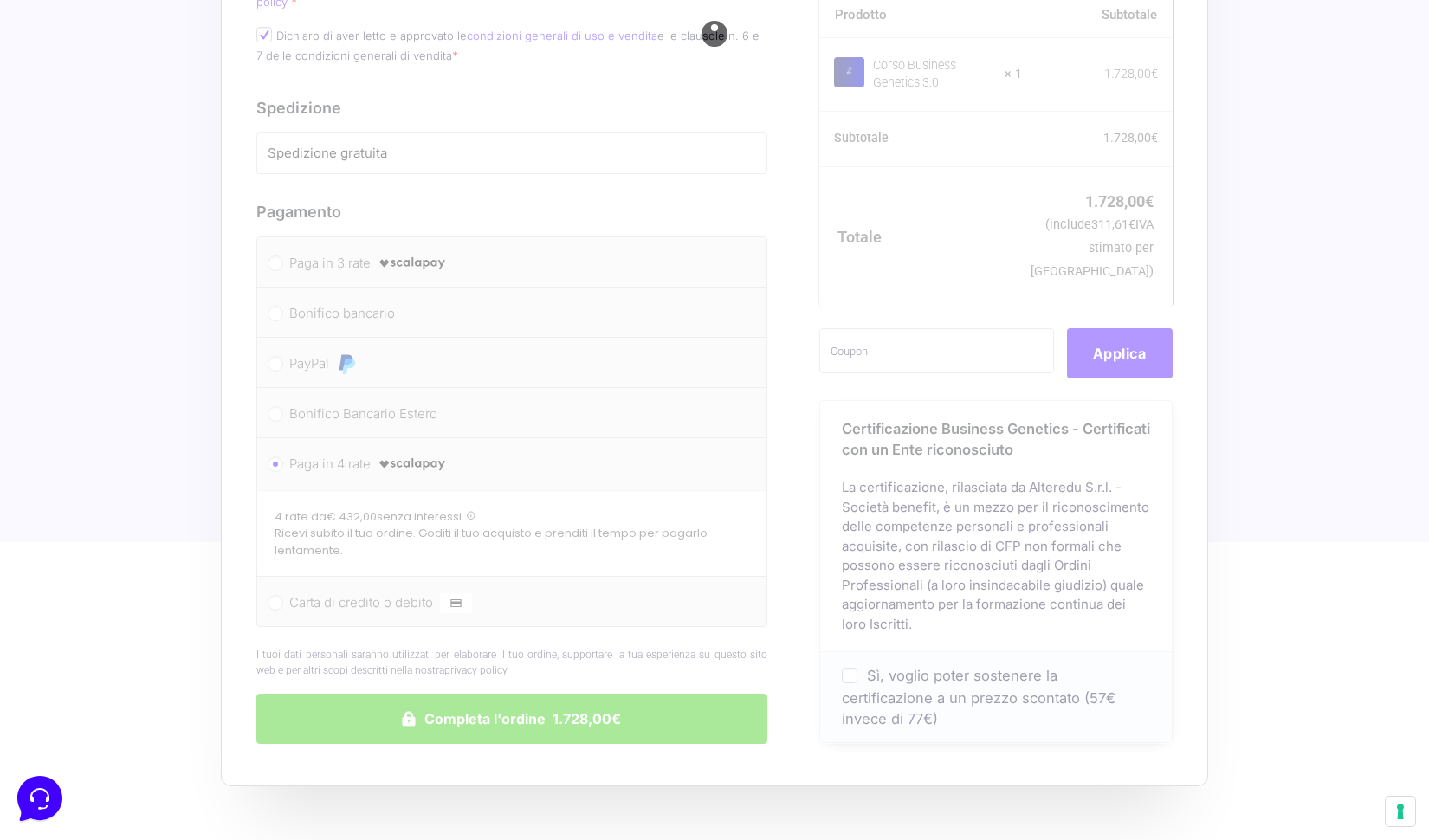
scroll to position [0, 0]
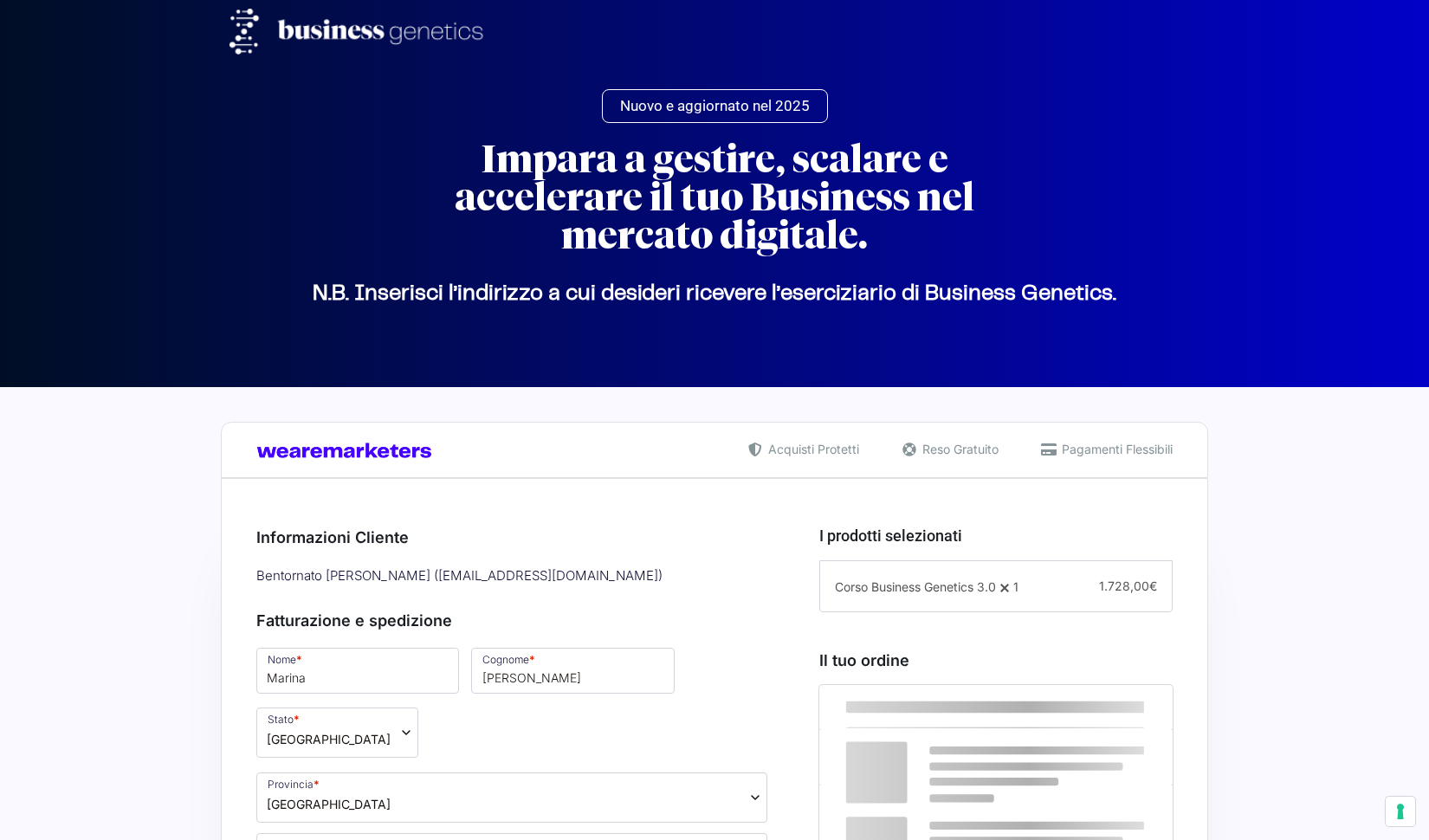
select select "RM"
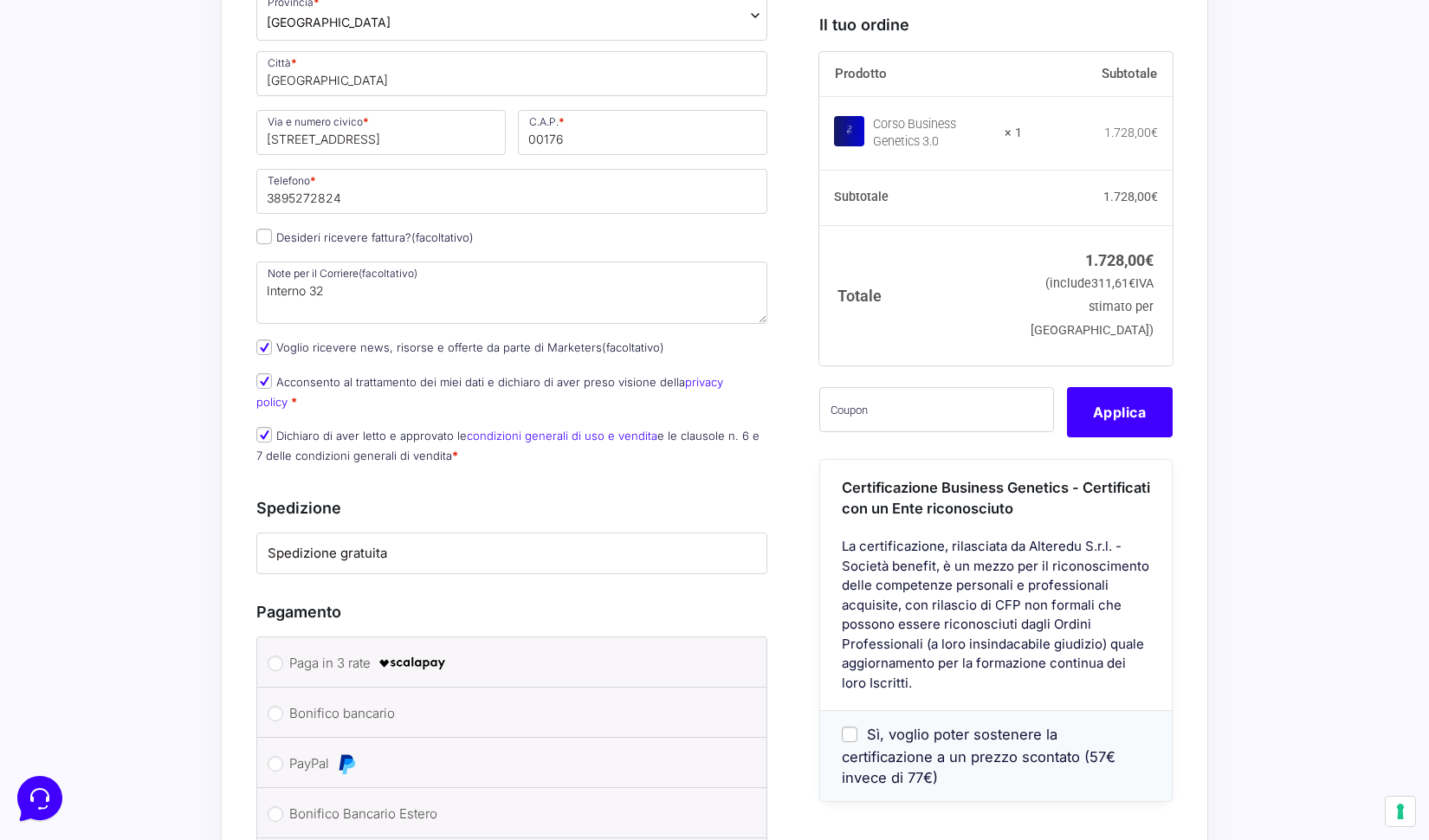
scroll to position [1037, 0]
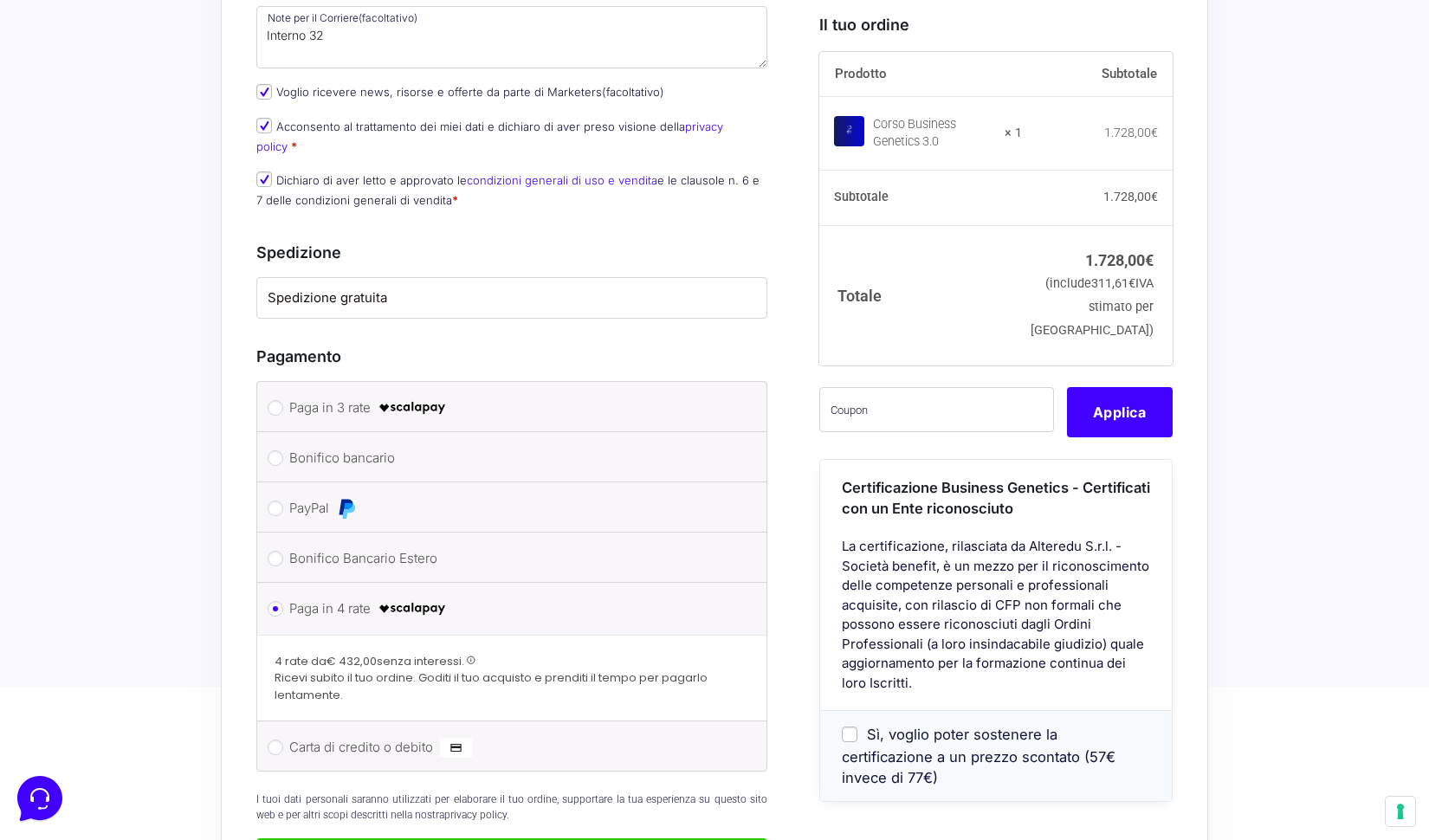
click at [376, 395] on label "Paga in 3 rate" at bounding box center [509, 408] width 439 height 26
click at [283, 400] on input "Paga in 3 rate" at bounding box center [275, 408] width 16 height 16
radio input "true"
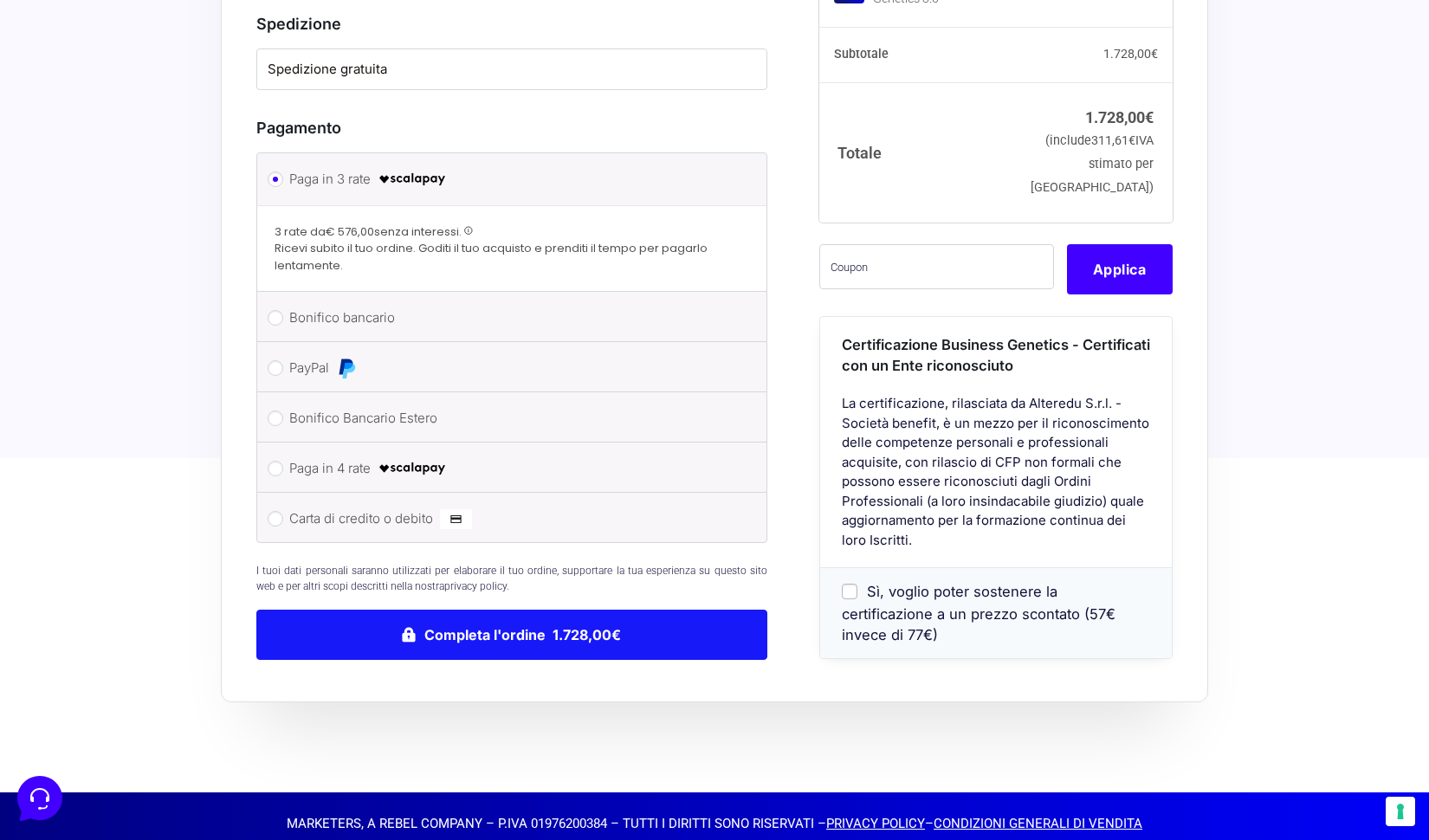
scroll to position [1265, 0]
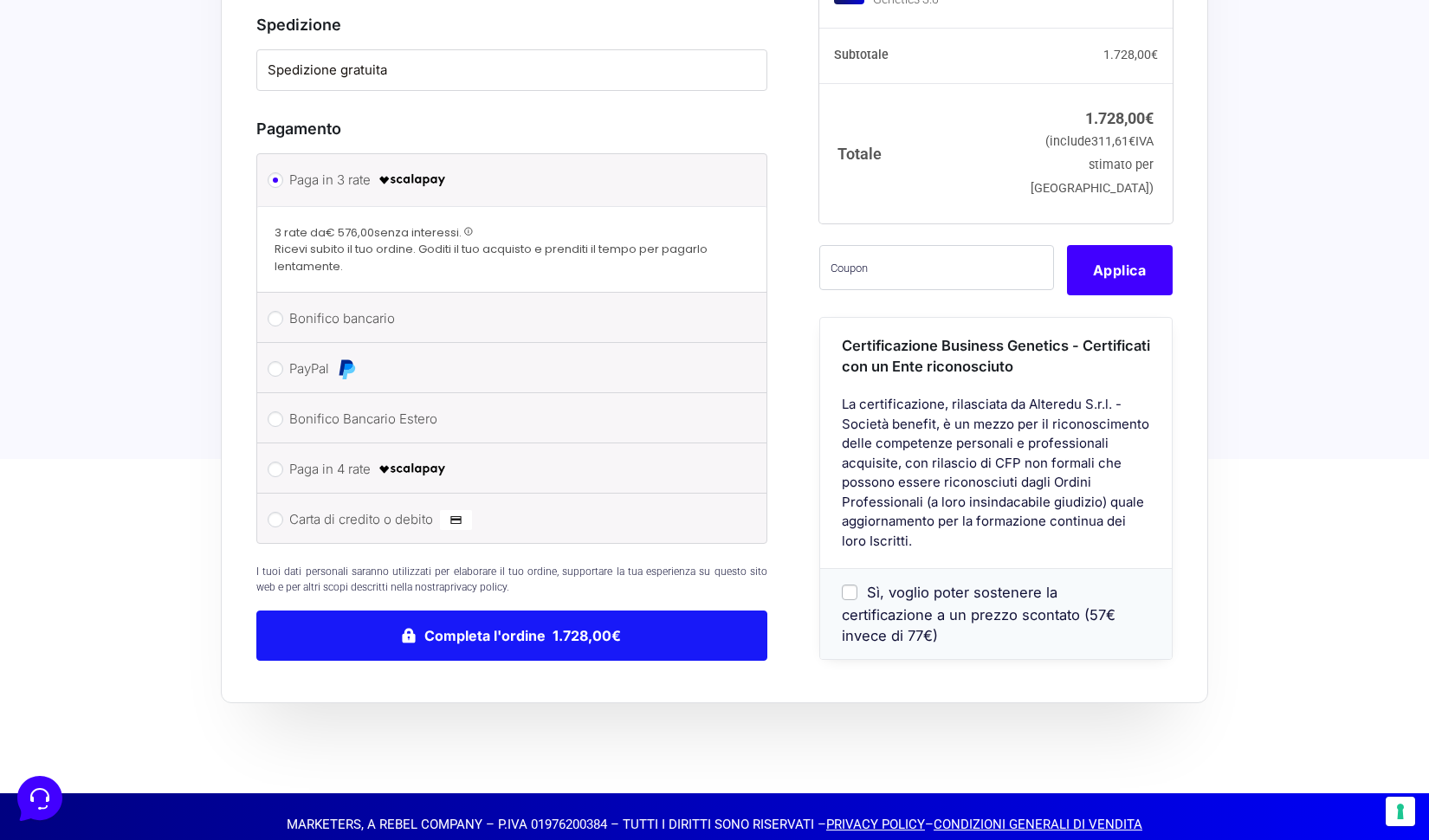
click at [483, 618] on button "Completa l'ordine 1.728,00€" at bounding box center [512, 635] width 511 height 50
